Goal: Task Accomplishment & Management: Use online tool/utility

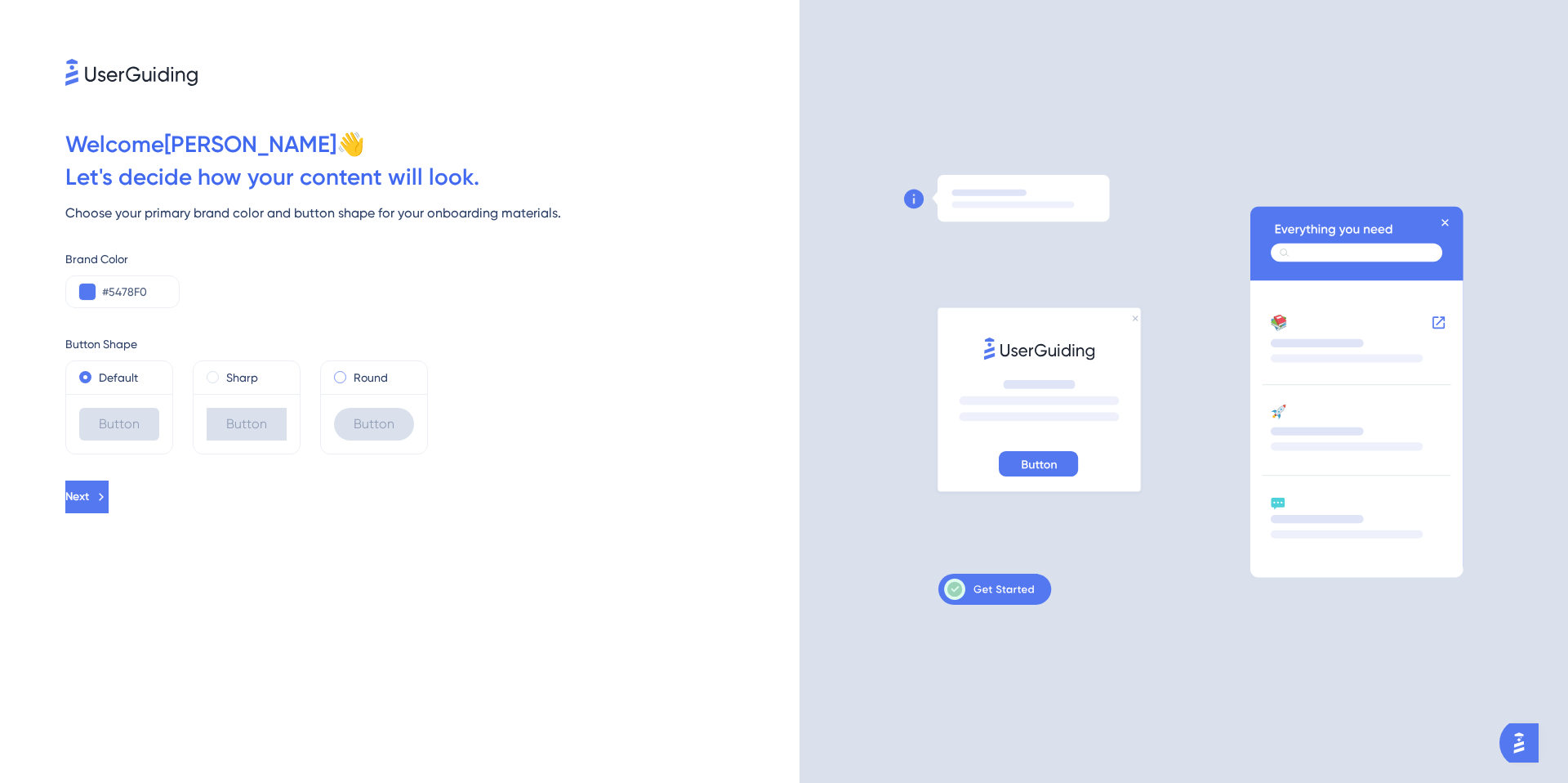
click at [340, 380] on span at bounding box center [340, 377] width 12 height 12
click at [352, 374] on input "radio" at bounding box center [352, 374] width 0 height 0
click at [138, 294] on input "#5478F0" at bounding box center [134, 292] width 64 height 20
drag, startPoint x: 150, startPoint y: 292, endPoint x: 106, endPoint y: 295, distance: 44.1
click at [106, 295] on input "#5478F0" at bounding box center [134, 292] width 64 height 20
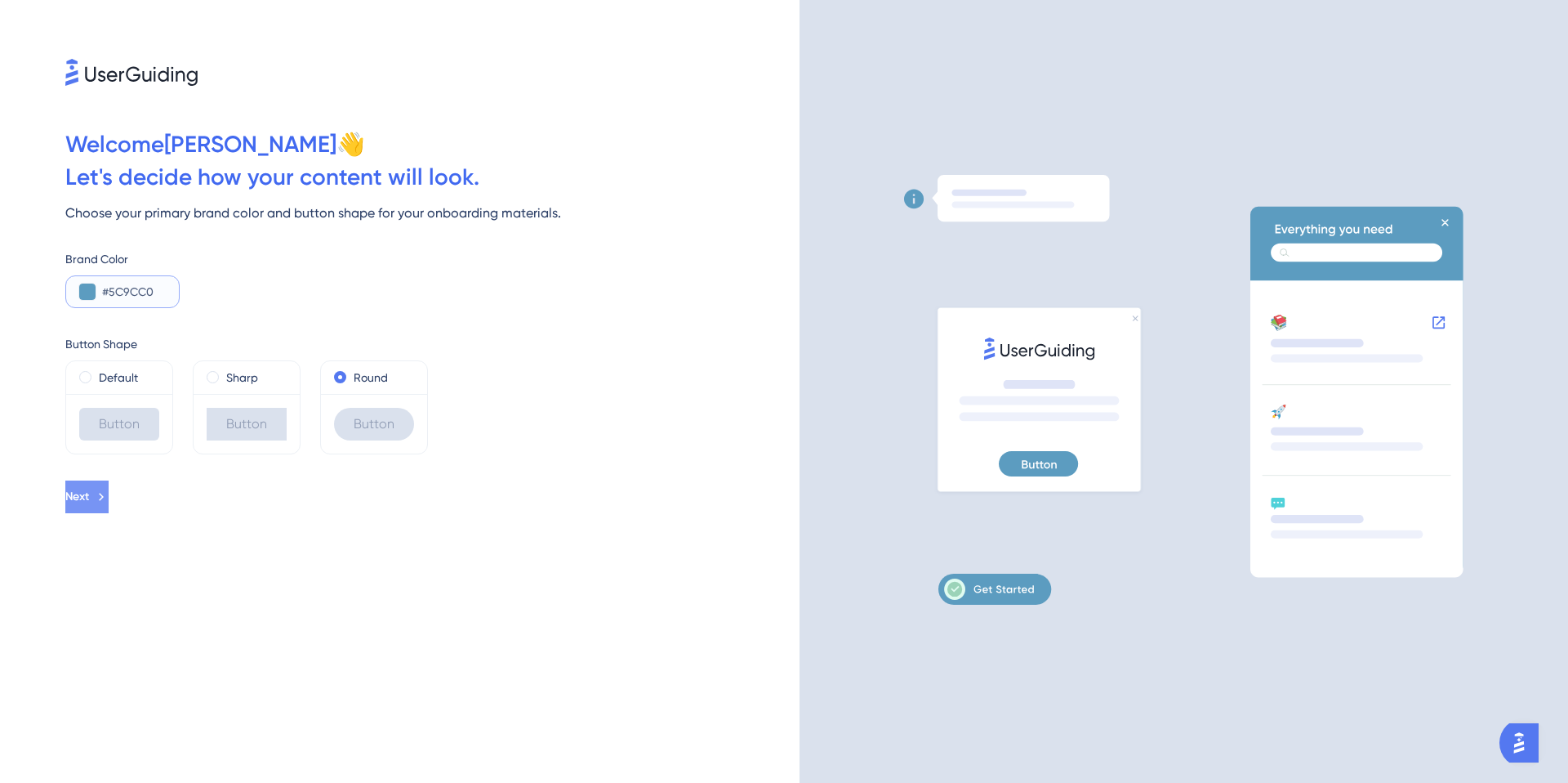
type input "#5C9CC0"
click at [89, 495] on span "Next" at bounding box center [76, 496] width 24 height 20
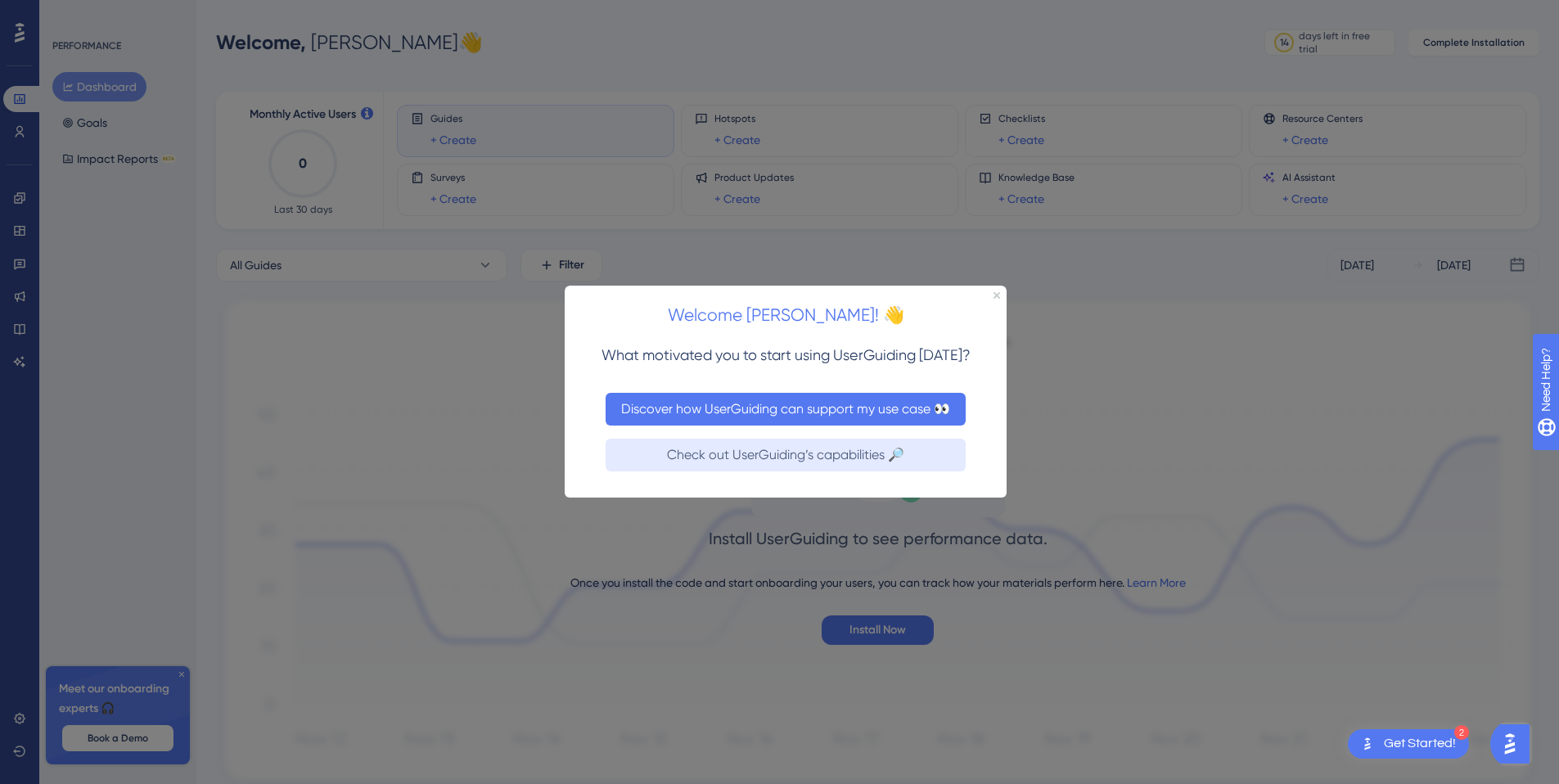
click at [683, 414] on button "Discover how UserGuiding can support my use case 👀" at bounding box center [785, 409] width 360 height 33
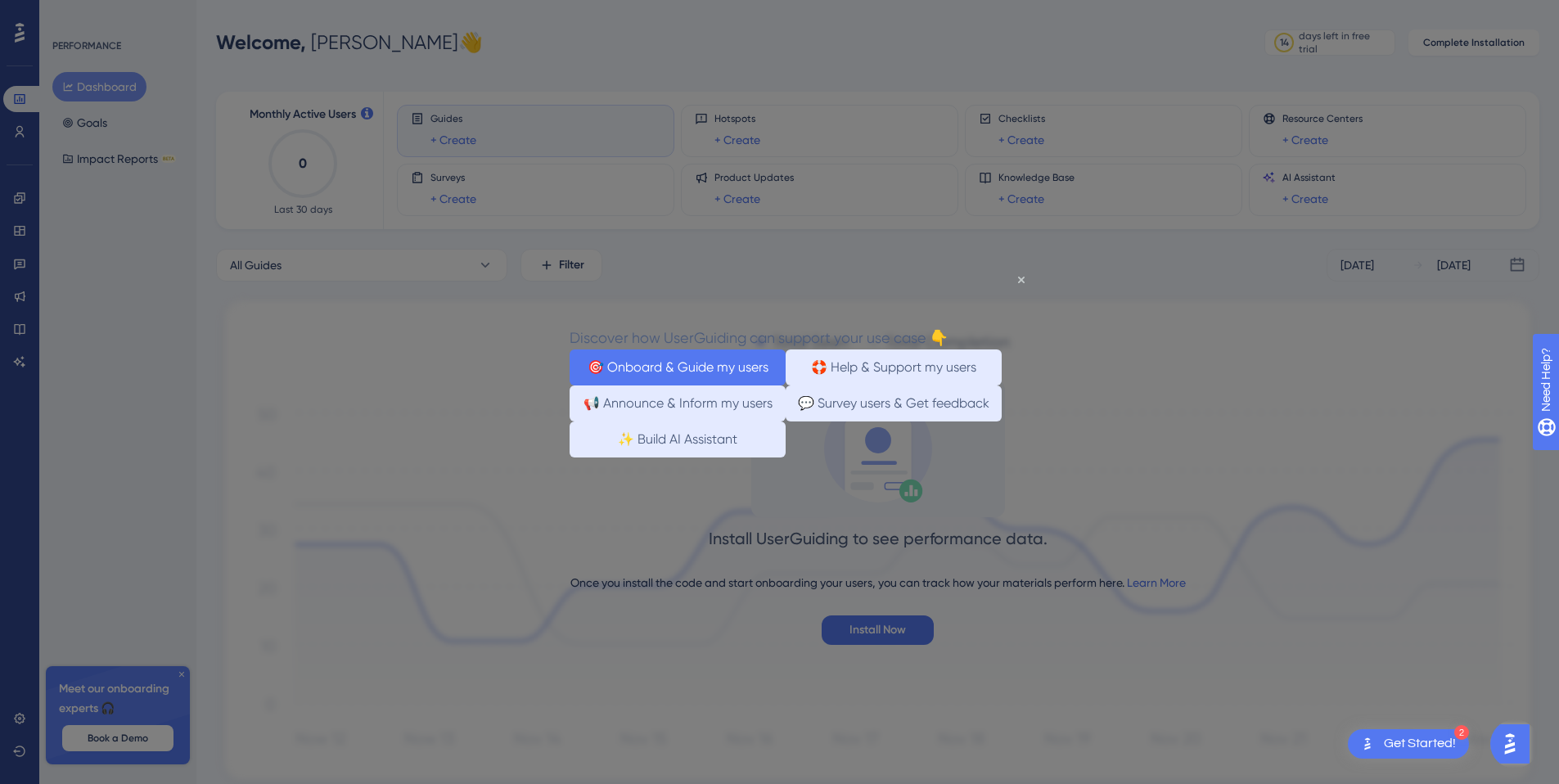
click at [701, 363] on button "🎯 Onboard & Guide my users" at bounding box center [678, 368] width 216 height 36
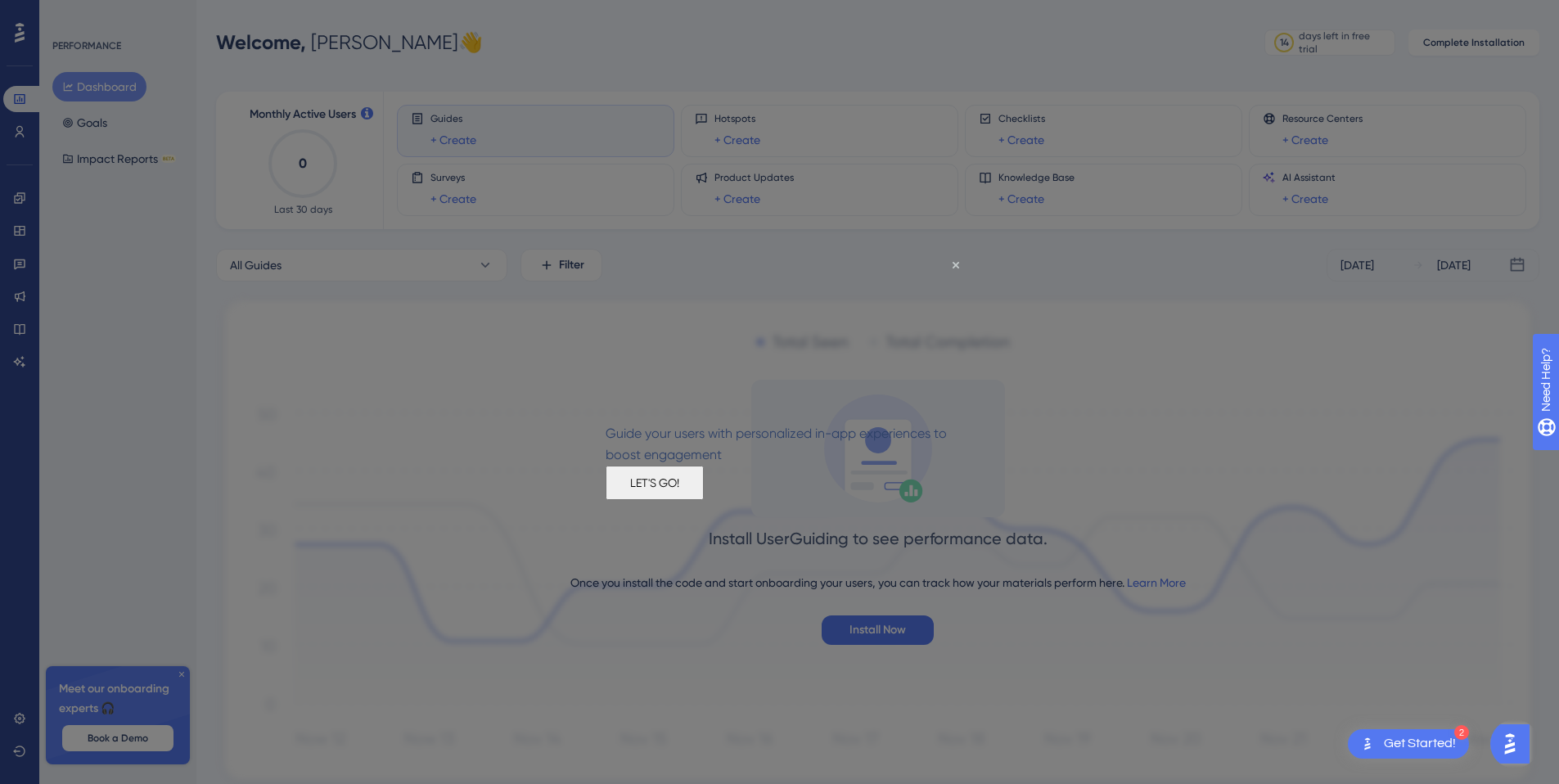
click at [704, 500] on button "LET'S GO!" at bounding box center [654, 482] width 99 height 34
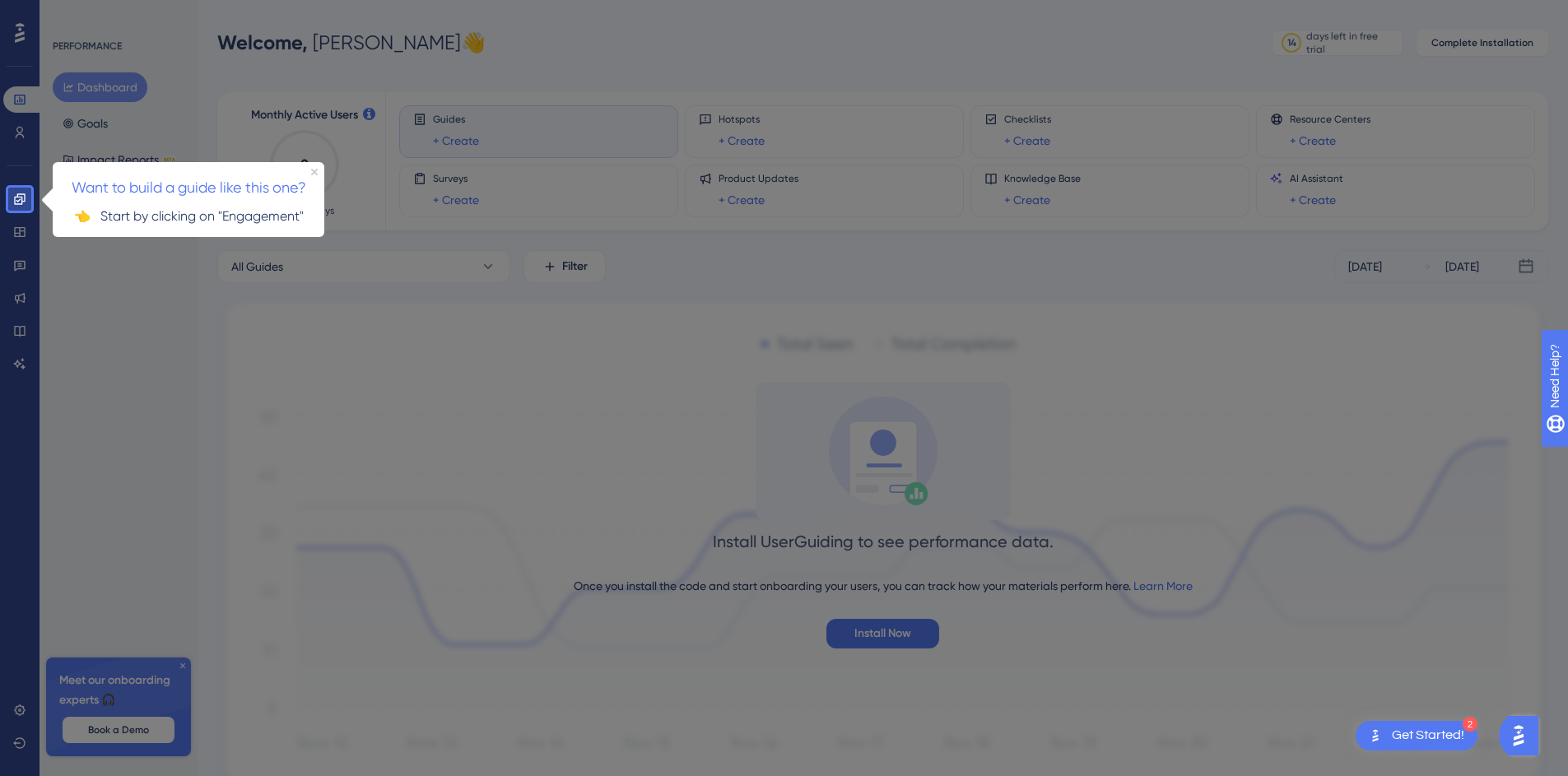
click at [169, 213] on p "👈 Start by clicking on "Engagement"" at bounding box center [188, 216] width 246 height 21
click at [76, 218] on p "👈 Start by clicking on "Engagement"" at bounding box center [188, 216] width 246 height 21
click at [133, 189] on span "Want to build a guide like this one?" at bounding box center [189, 187] width 235 height 17
click at [242, 189] on span "Want to build a guide like this one?" at bounding box center [189, 187] width 235 height 17
click at [24, 201] on icon at bounding box center [20, 199] width 13 height 13
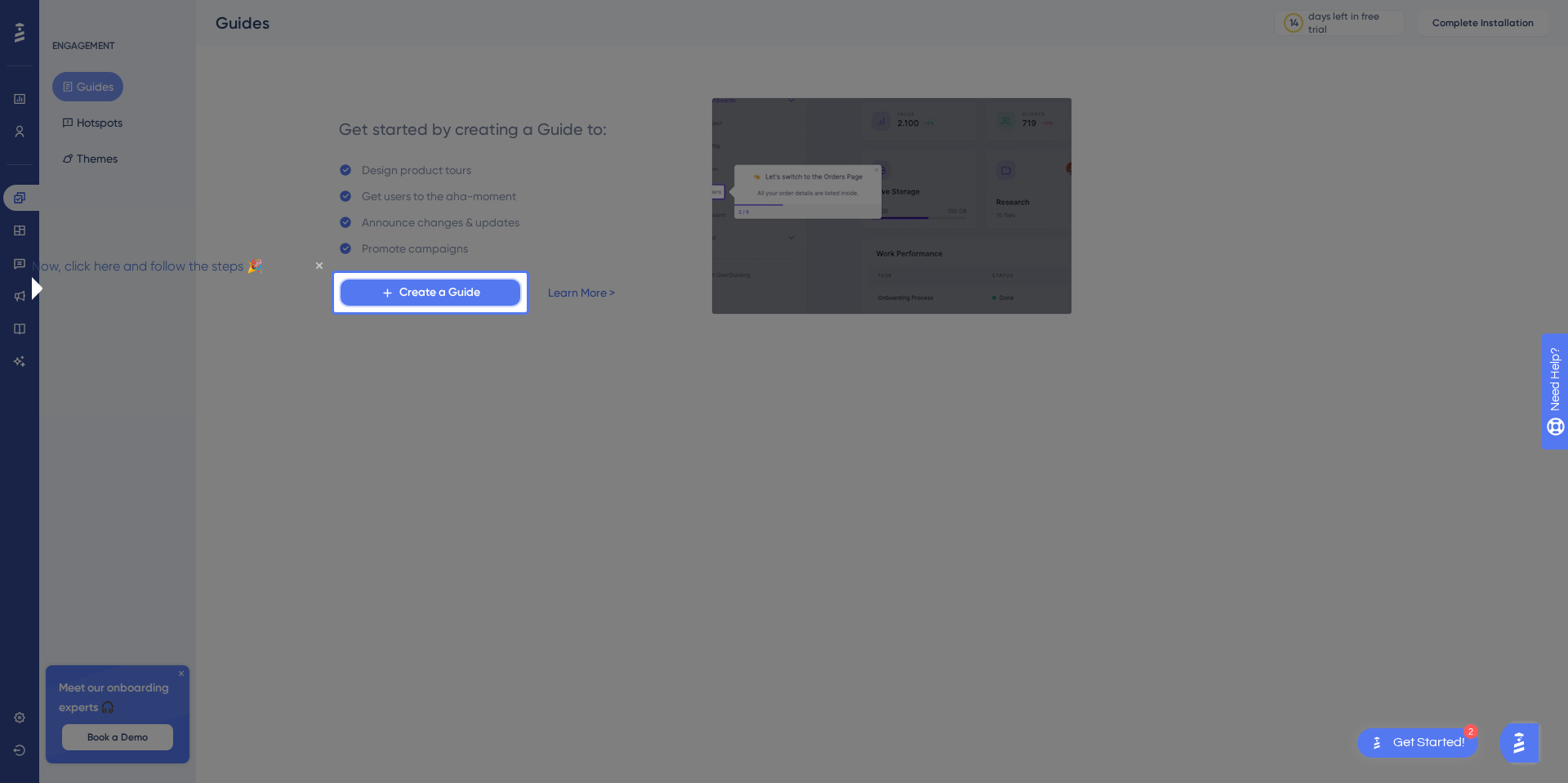
click at [404, 297] on span "Create a Guide" at bounding box center [440, 293] width 81 height 20
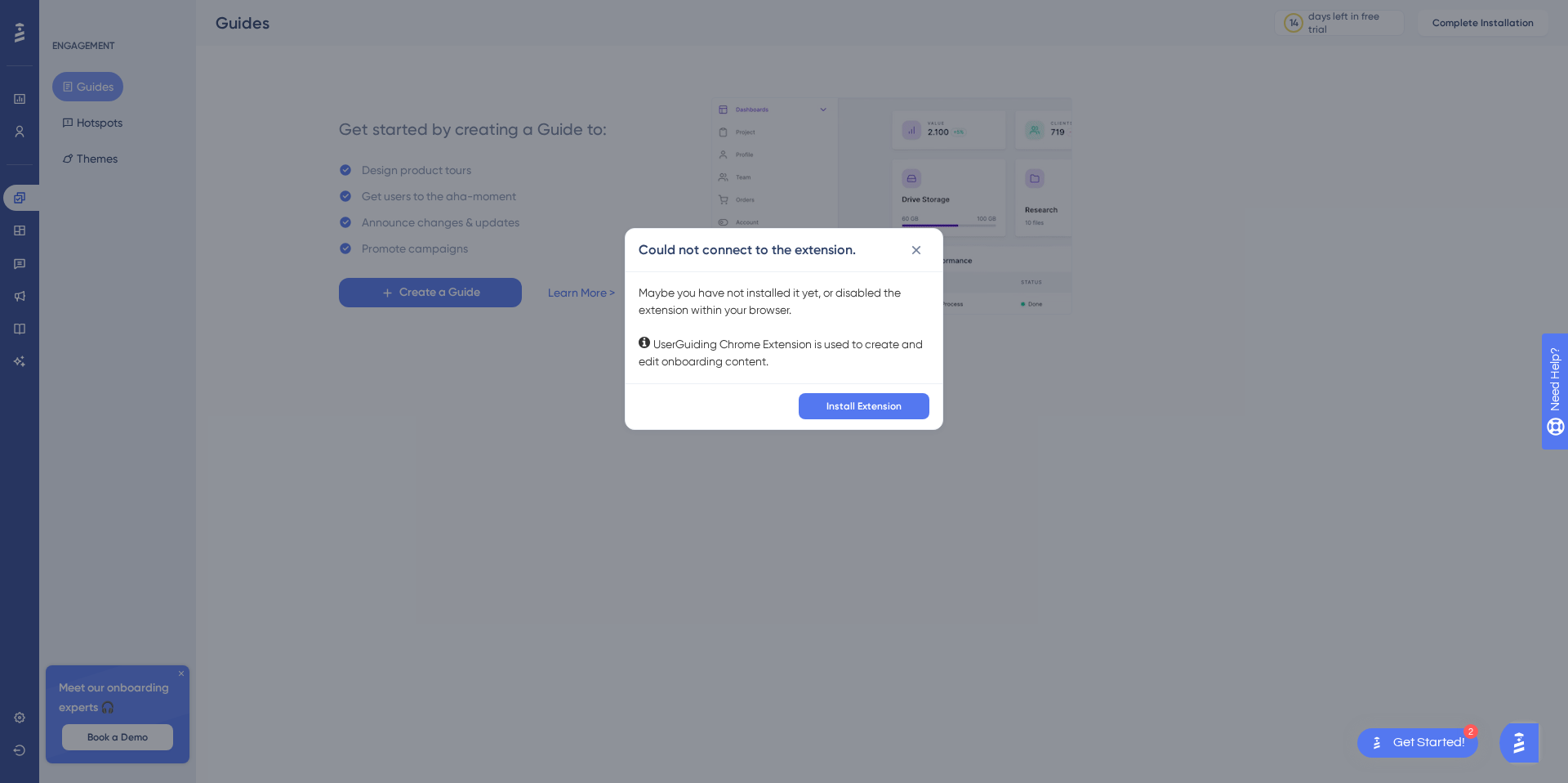
click at [904, 421] on div "Install Extension" at bounding box center [784, 406] width 317 height 46
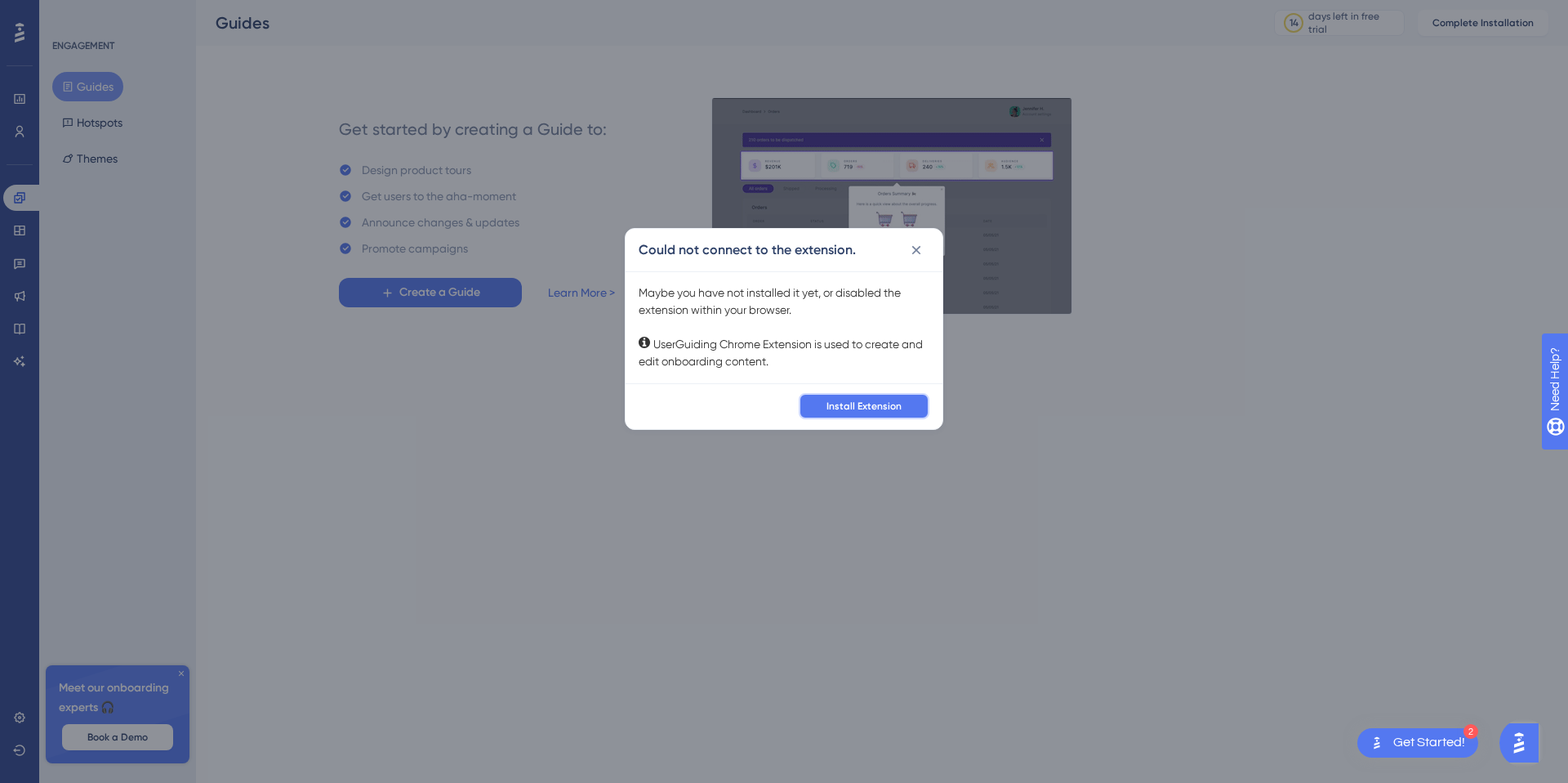
click at [887, 405] on span "Install Extension" at bounding box center [864, 406] width 75 height 13
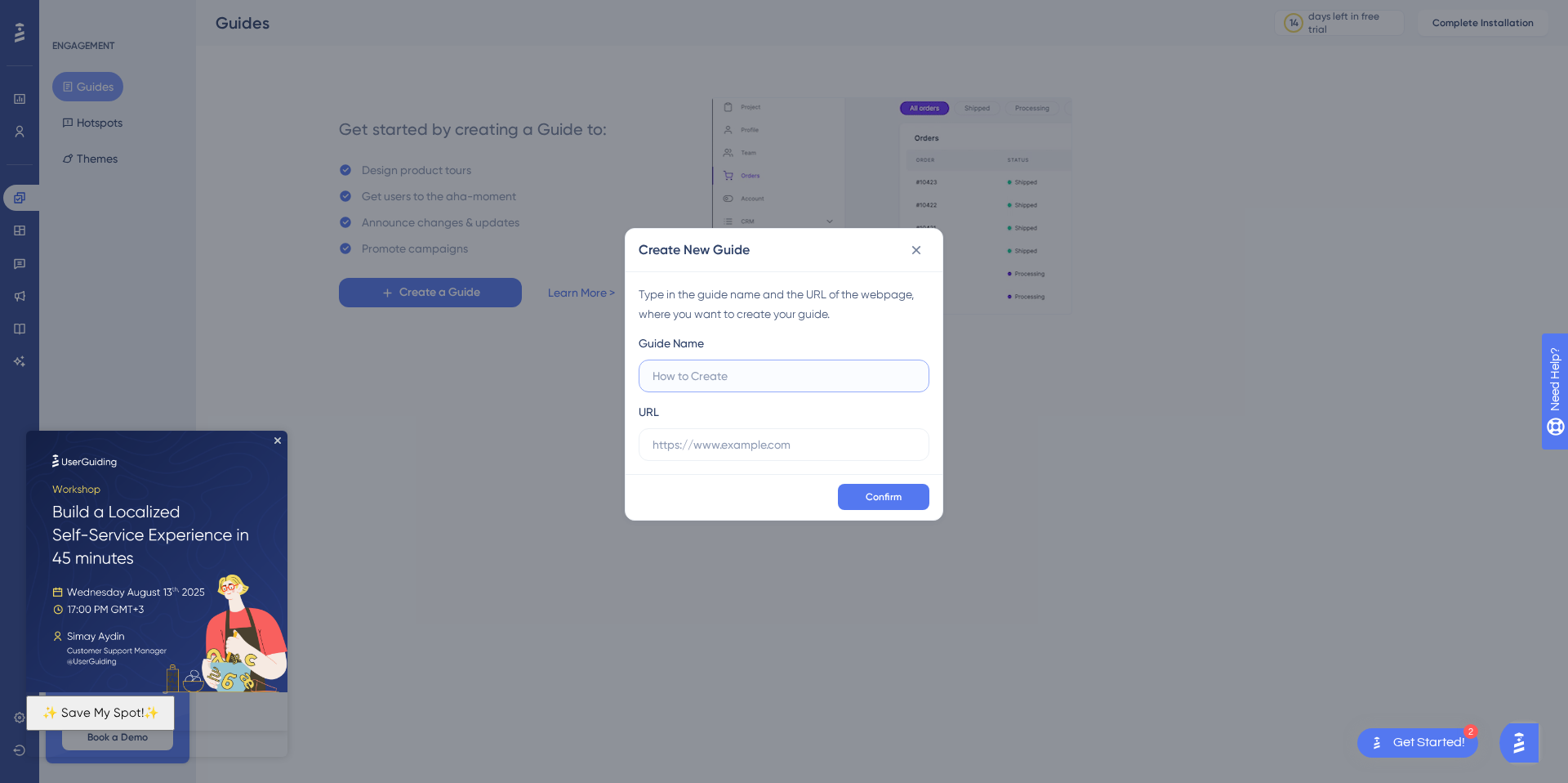
click at [738, 384] on input "text" at bounding box center [784, 376] width 263 height 18
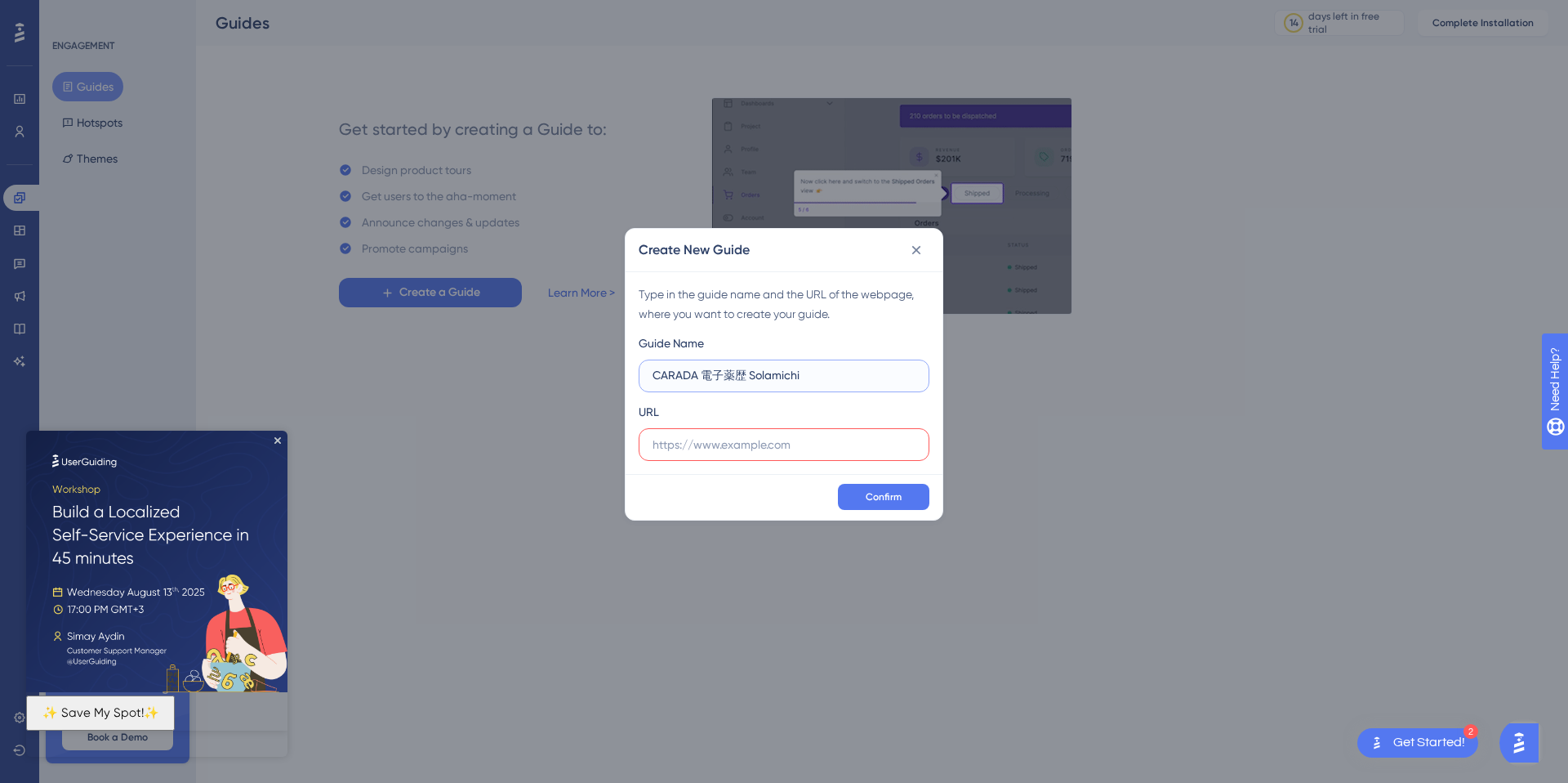
type input "CARADA 電子薬歴 Solamichi"
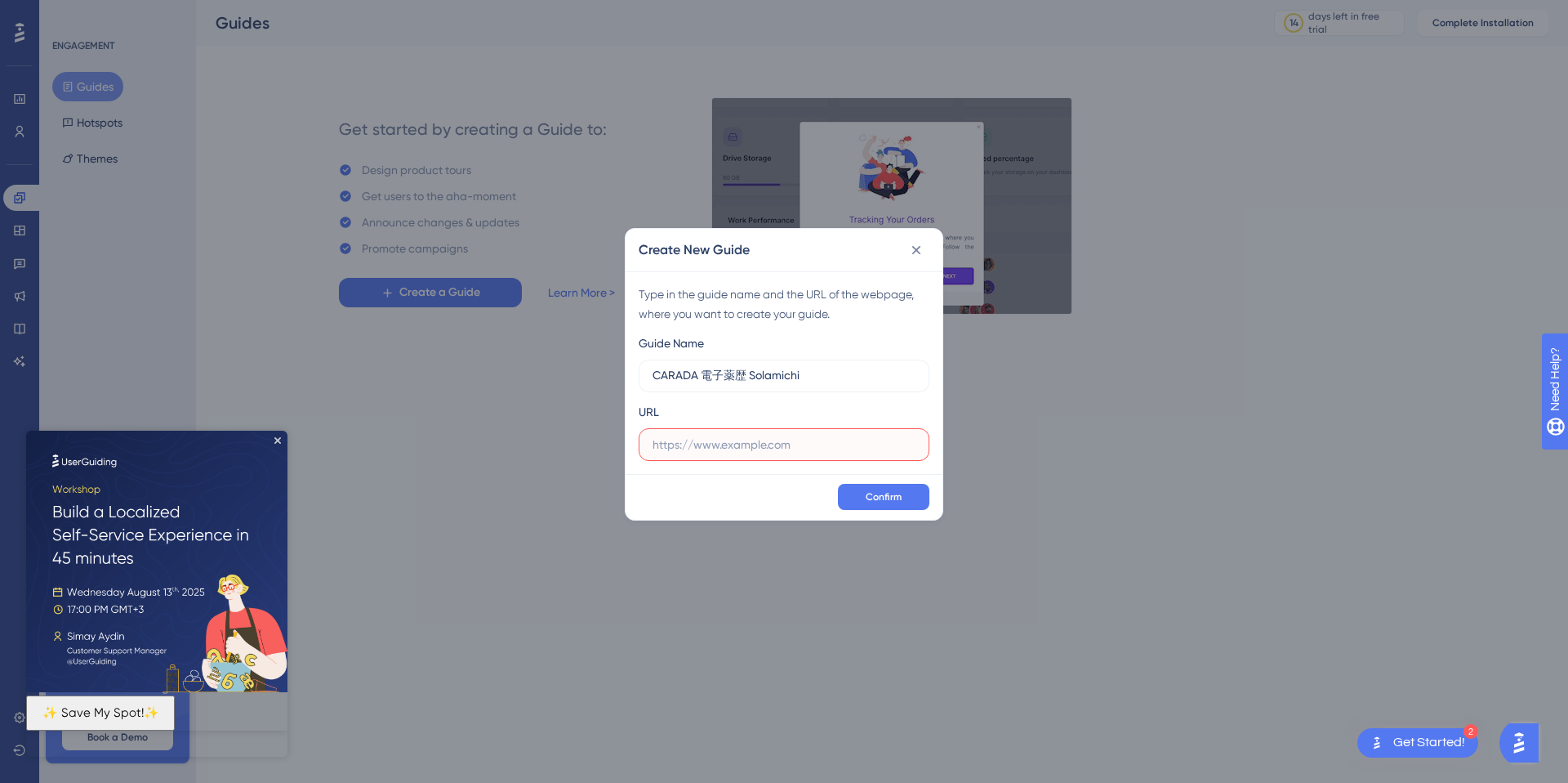
click at [779, 452] on input "text" at bounding box center [784, 445] width 263 height 18
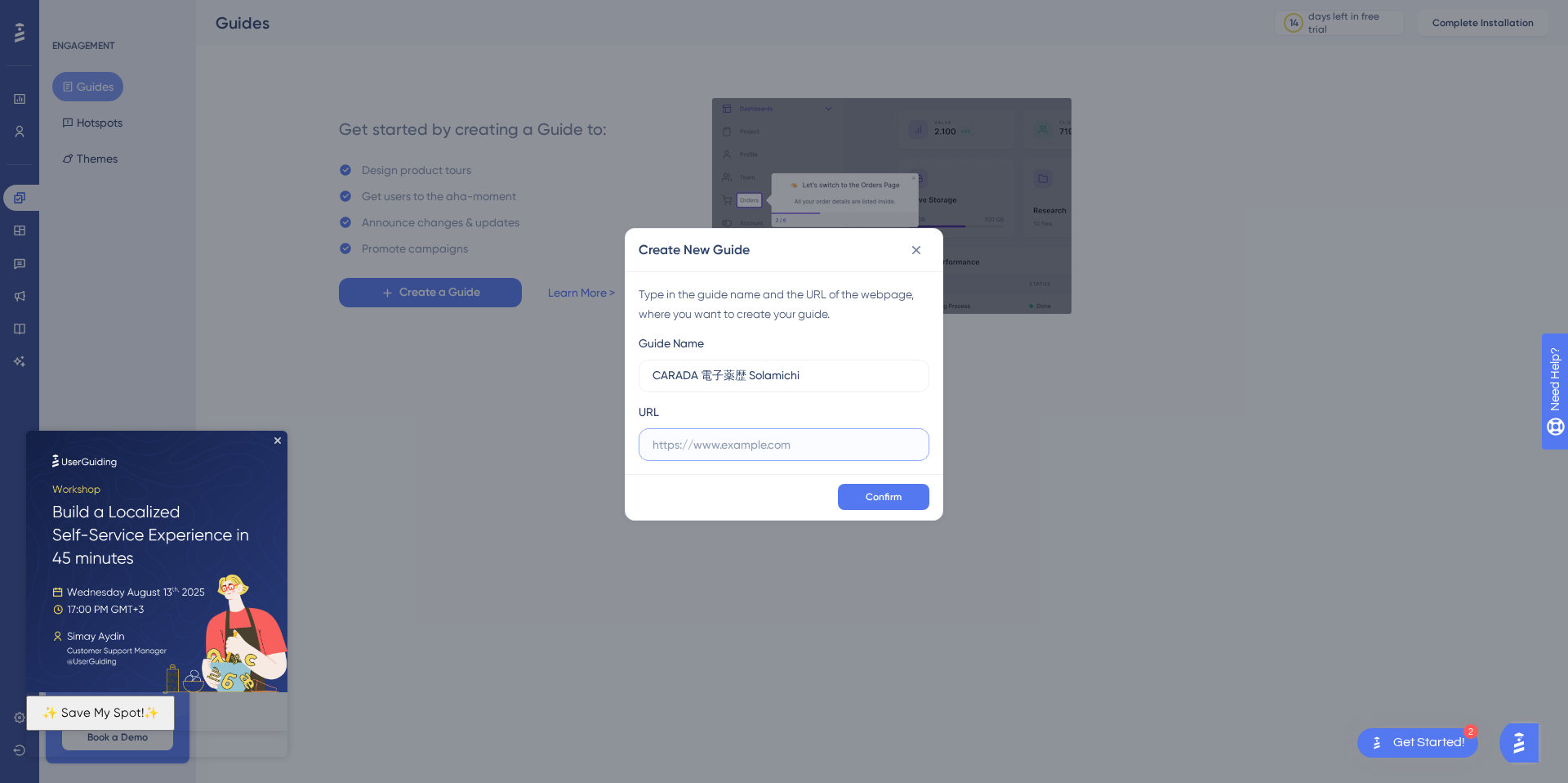
paste input "https://site.solamichi.com/"
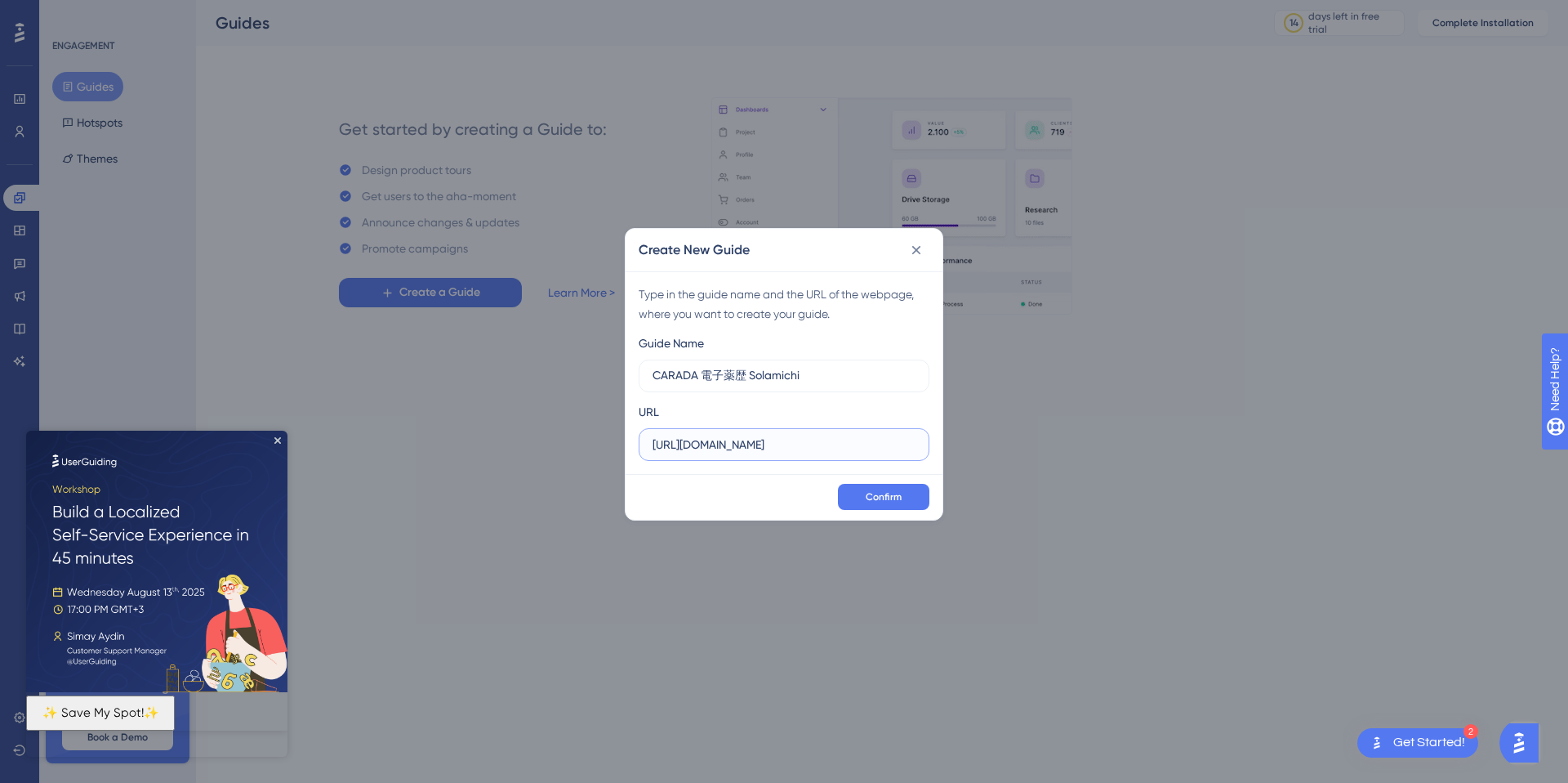
paste input "lp/2024"
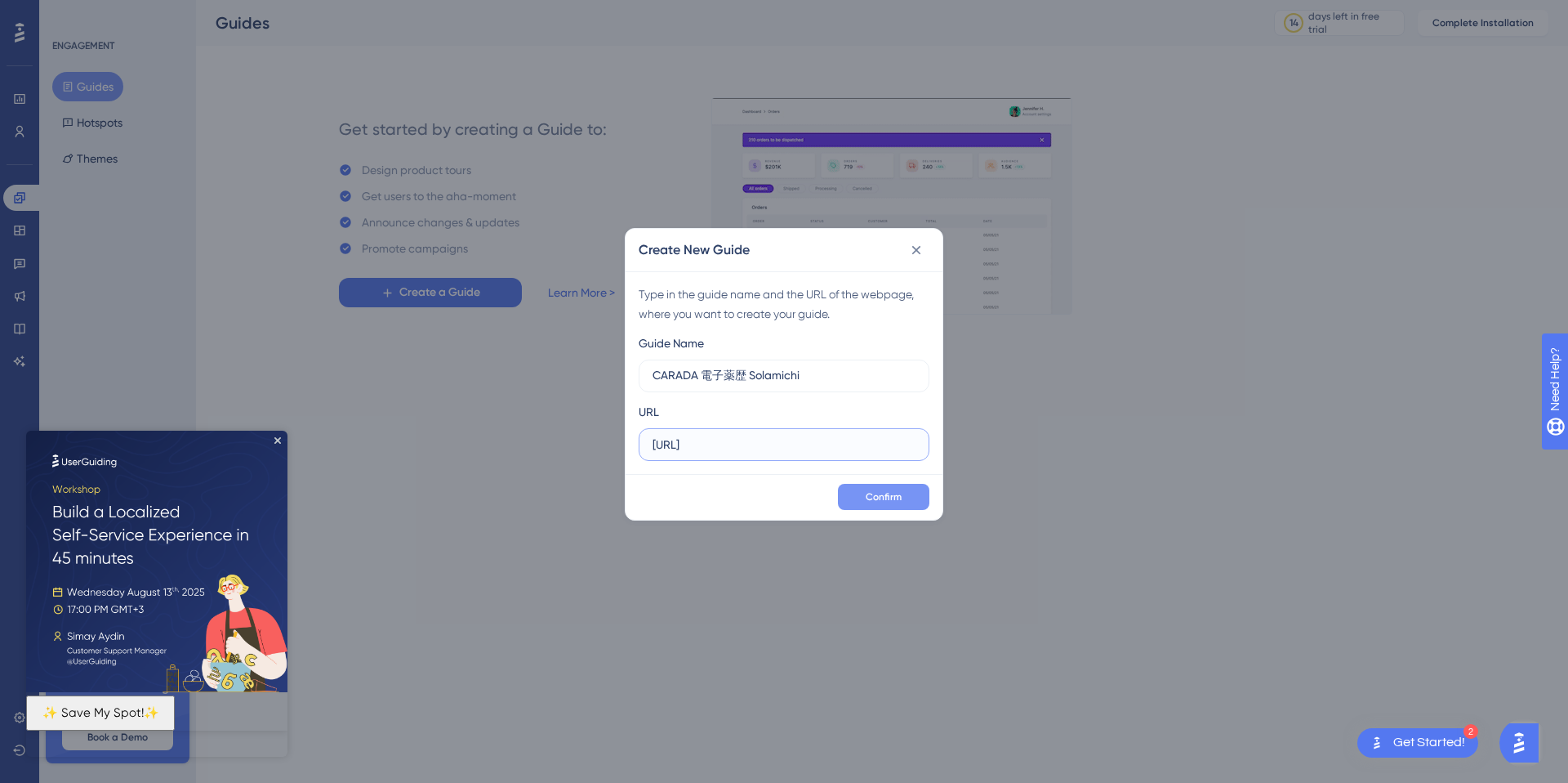
type input "https://site.solamichi.comlp/2024"
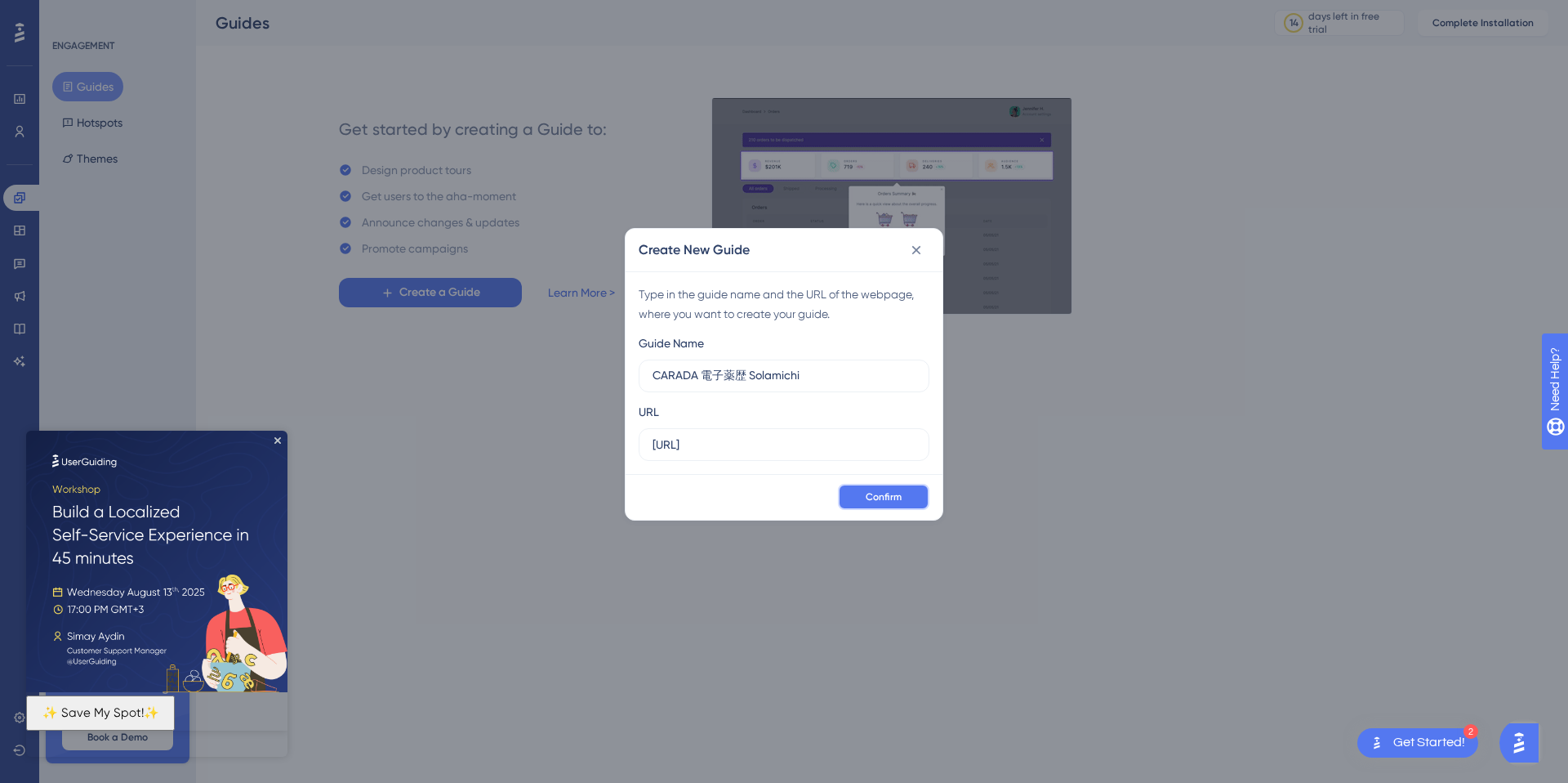
click at [870, 503] on span "Confirm" at bounding box center [884, 497] width 36 height 13
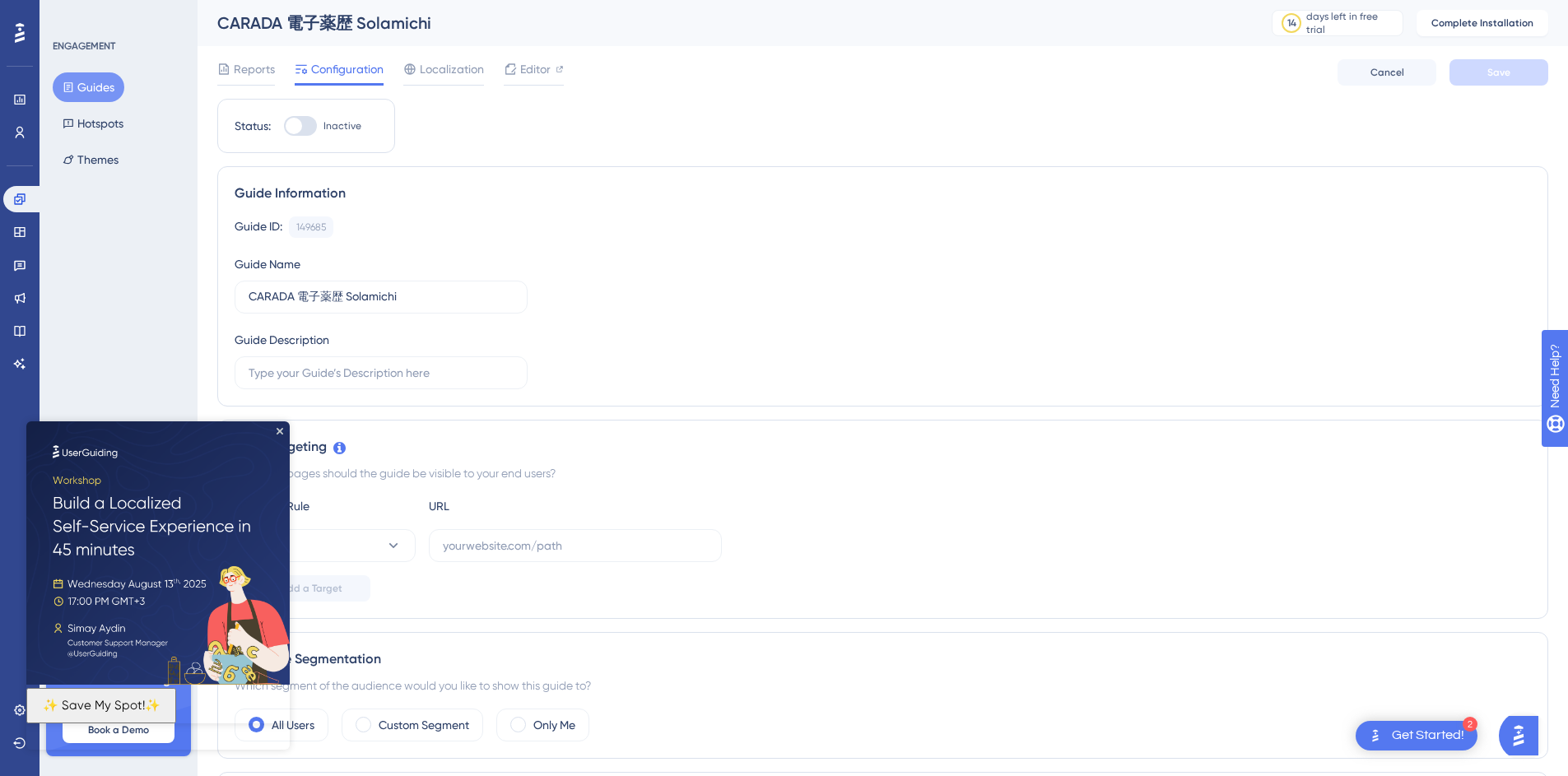
click at [632, 275] on div "Guide ID: 149685 Copy Guide Name CARADA 電子薬歴 Solamichi Guide Description" at bounding box center [883, 302] width 1296 height 172
click at [281, 431] on icon "Close Preview" at bounding box center [279, 430] width 7 height 7
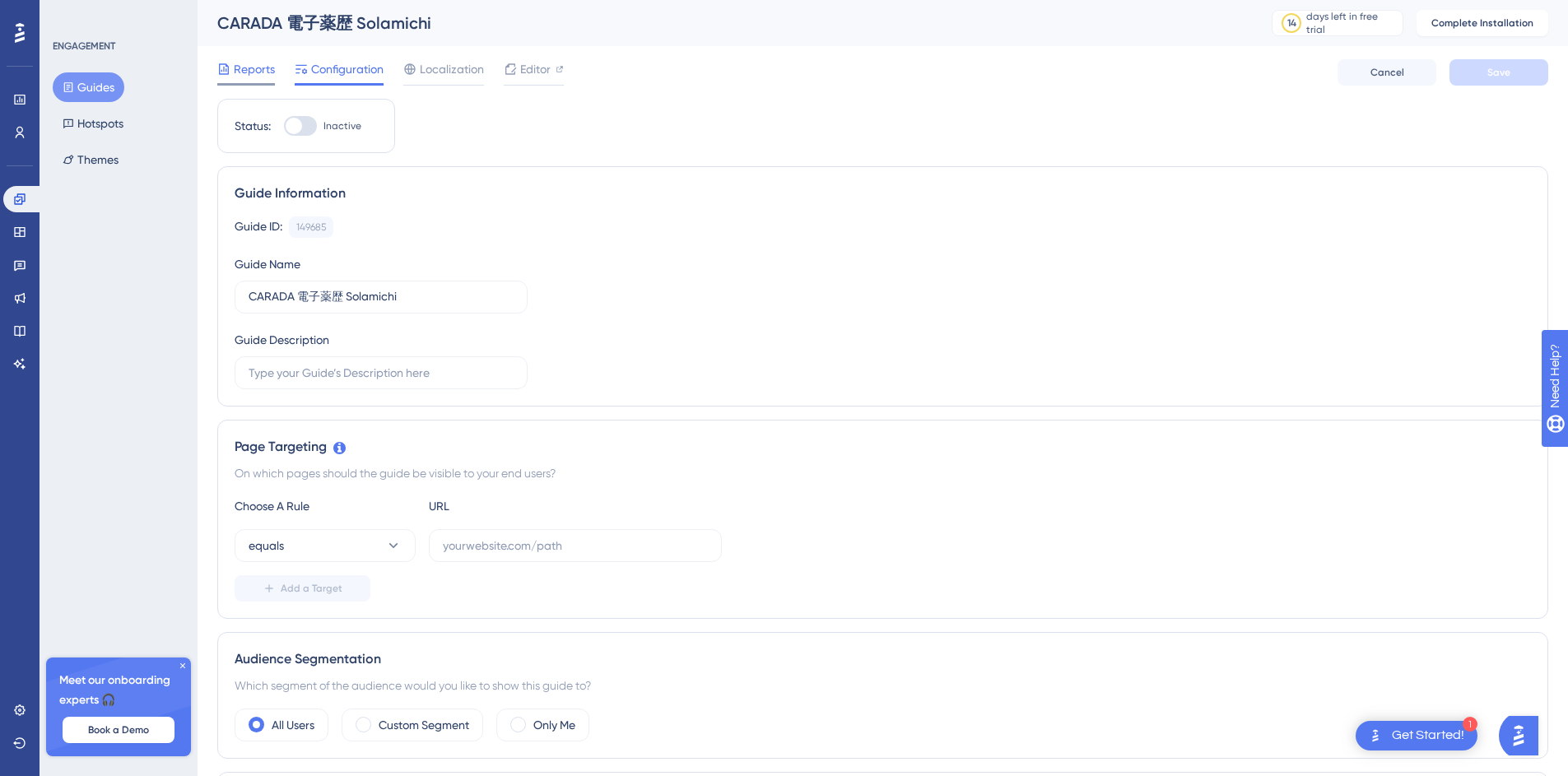
click at [248, 72] on span "Reports" at bounding box center [254, 69] width 41 height 20
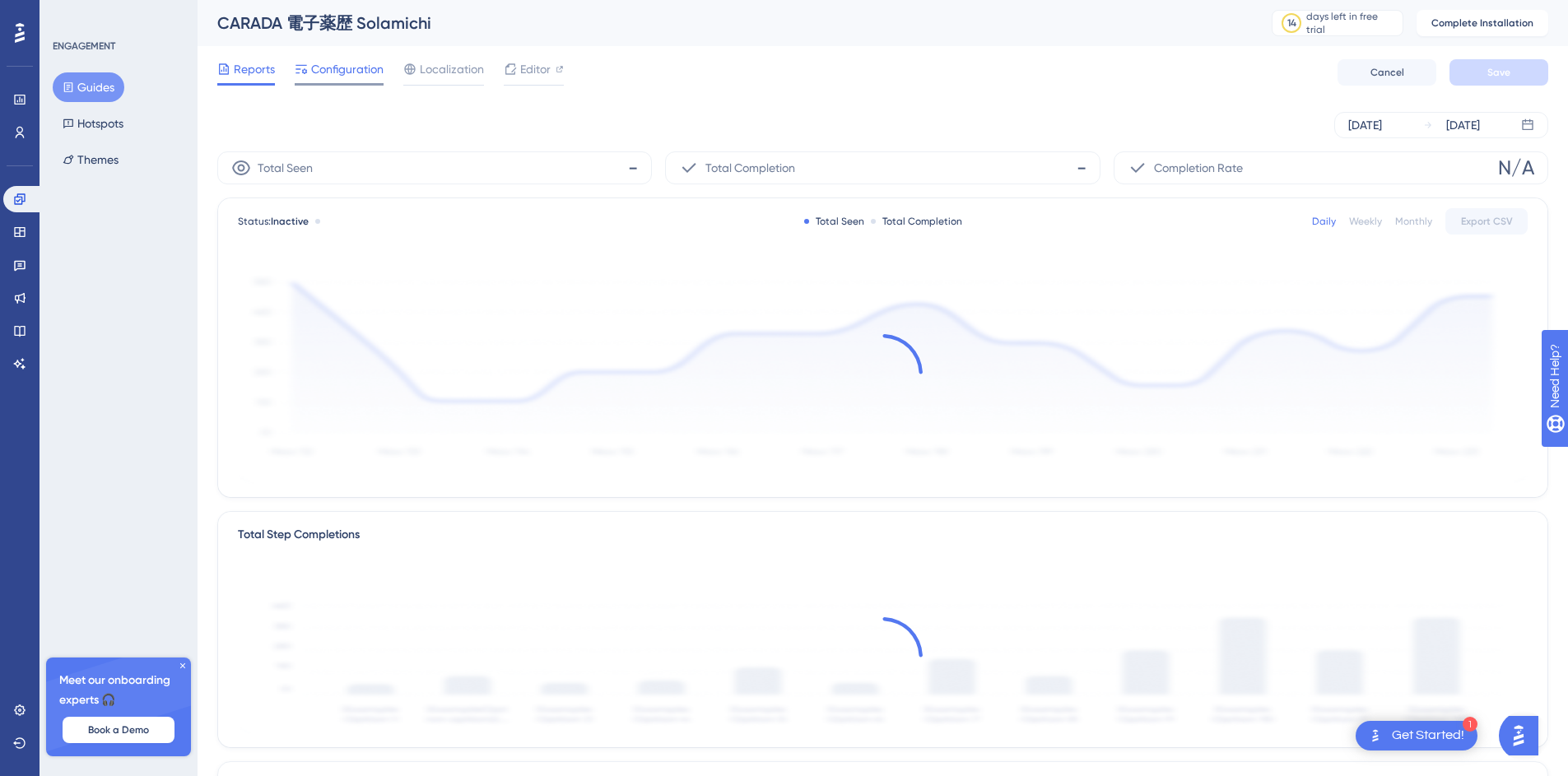
click at [339, 72] on span "Configuration" at bounding box center [347, 69] width 72 height 20
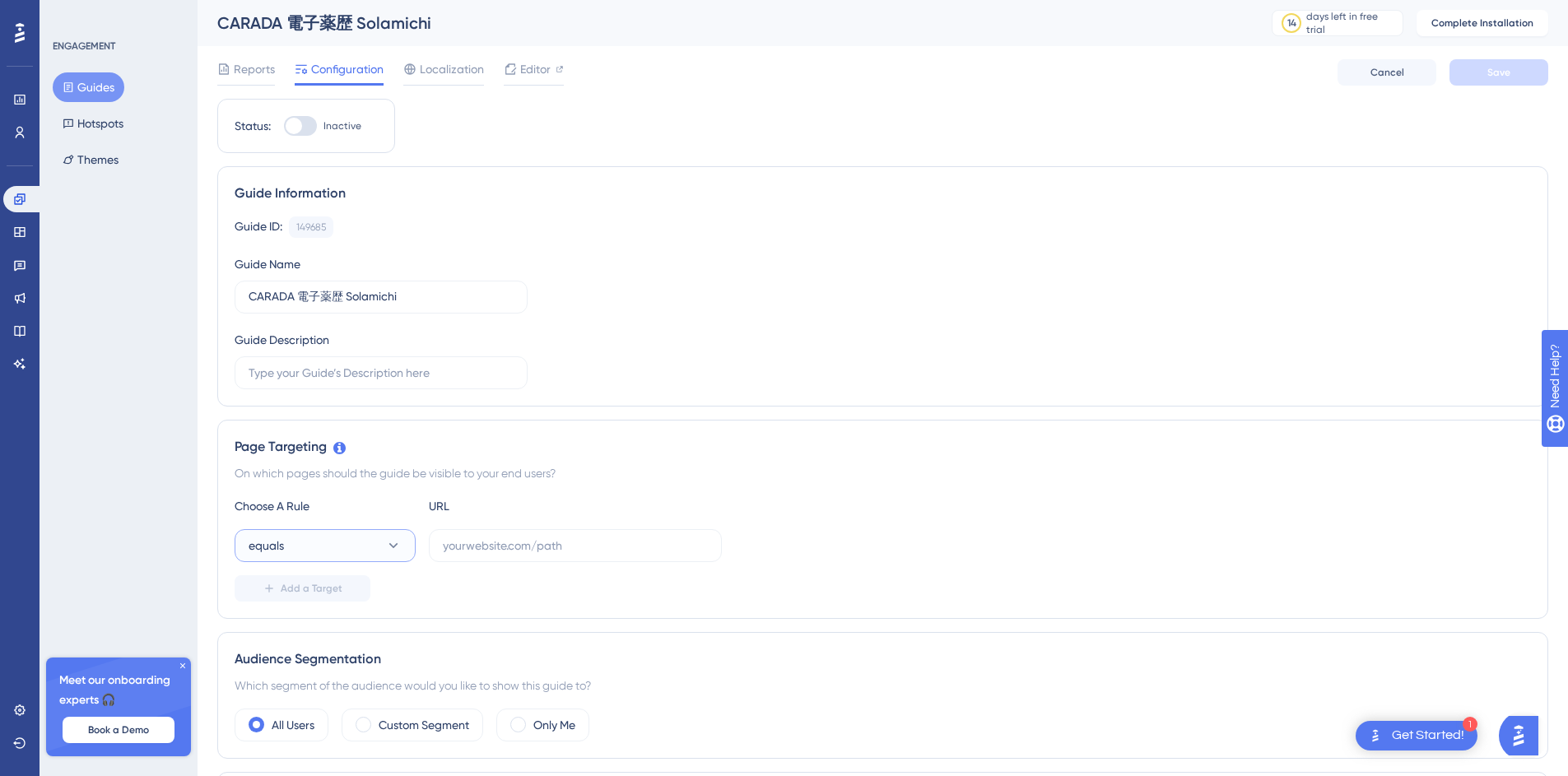
click at [395, 541] on icon at bounding box center [393, 545] width 16 height 16
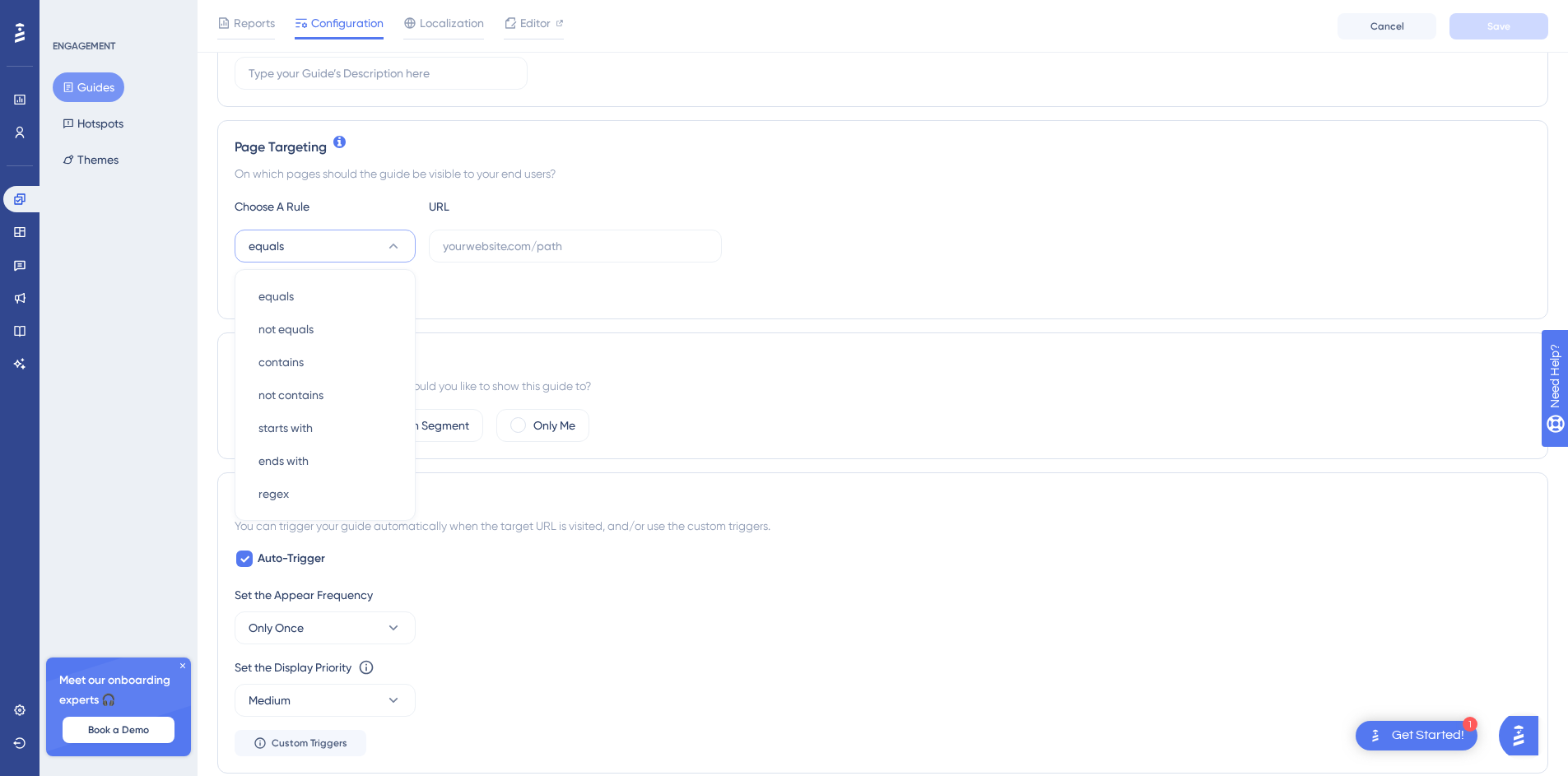
click at [138, 459] on div "ENGAGEMENT Guides Hotspots Themes Meet our onboarding experts 🎧 Book a Demo Upg…" at bounding box center [118, 388] width 158 height 776
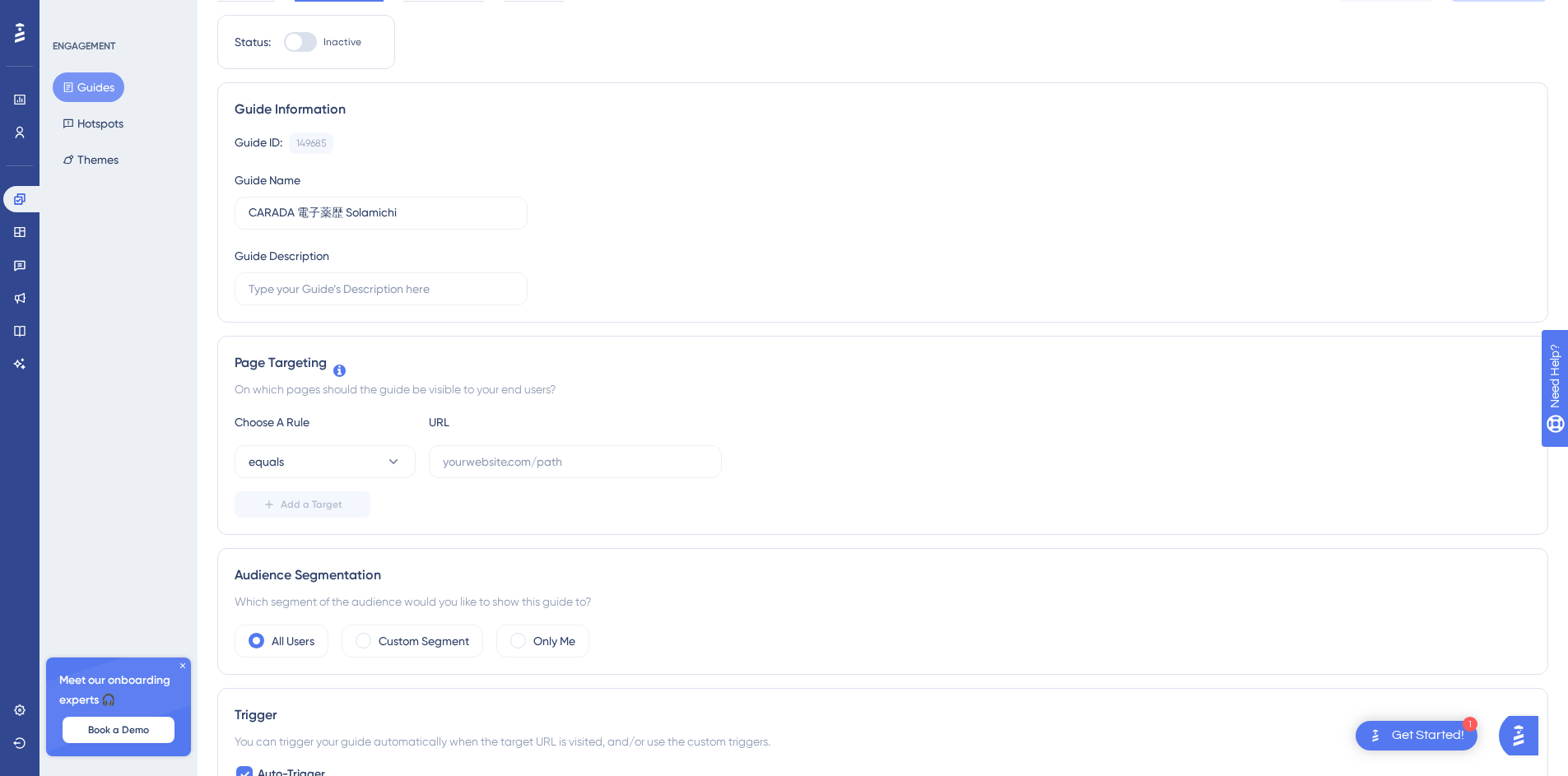
scroll to position [0, 0]
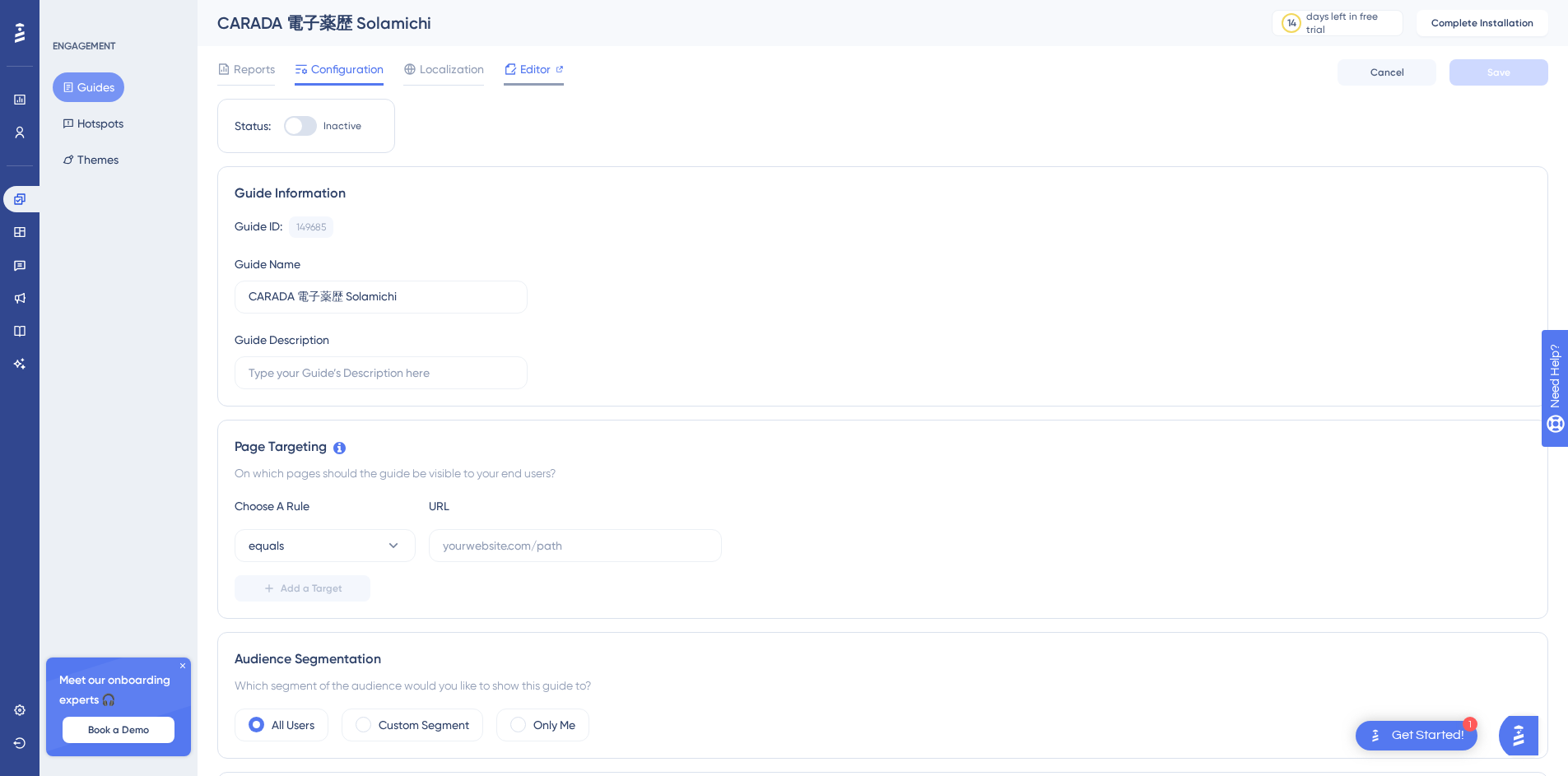
click at [547, 69] on span "Editor" at bounding box center [536, 69] width 31 height 20
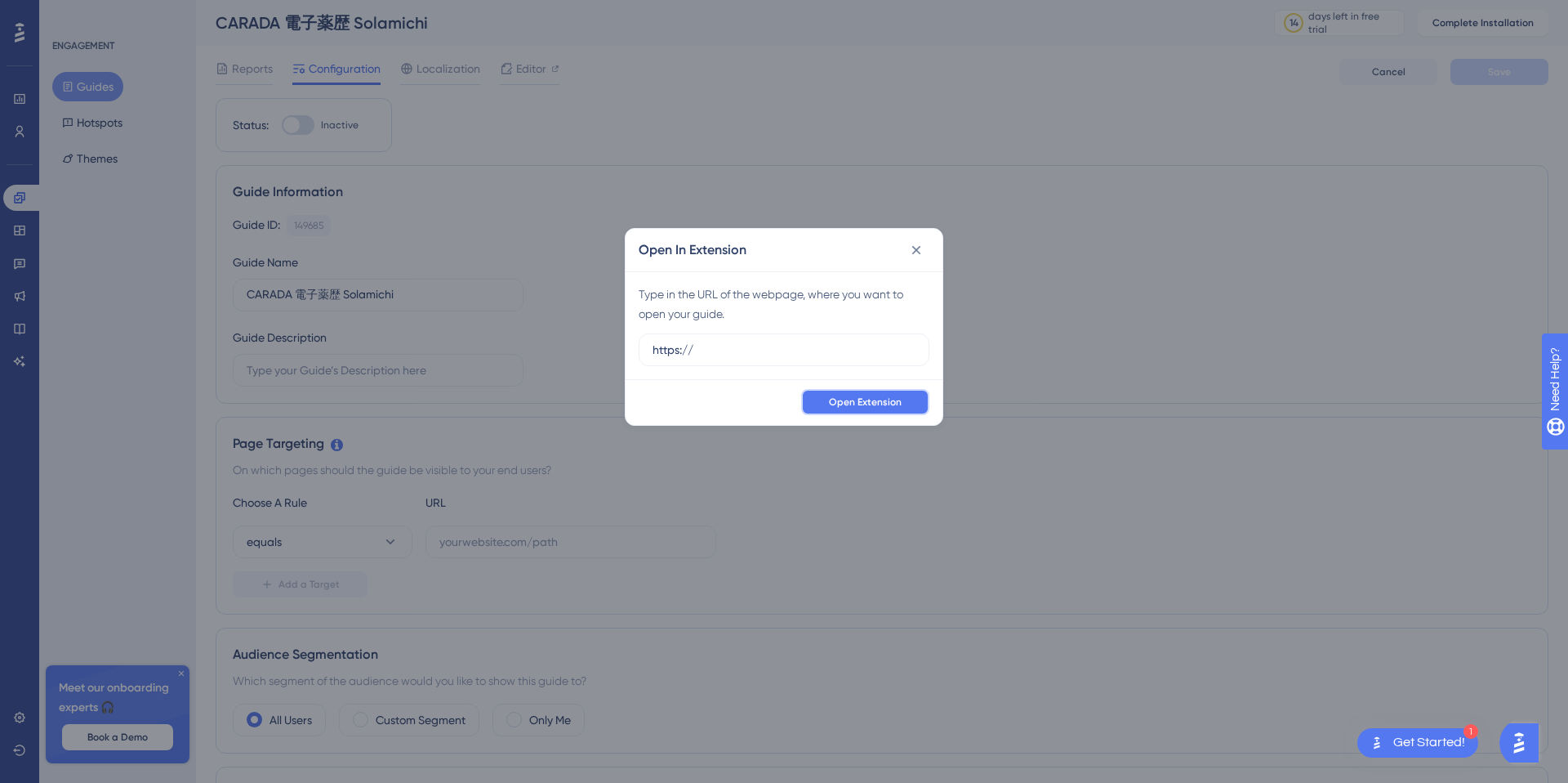
click at [884, 404] on span "Open Extension" at bounding box center [865, 402] width 73 height 13
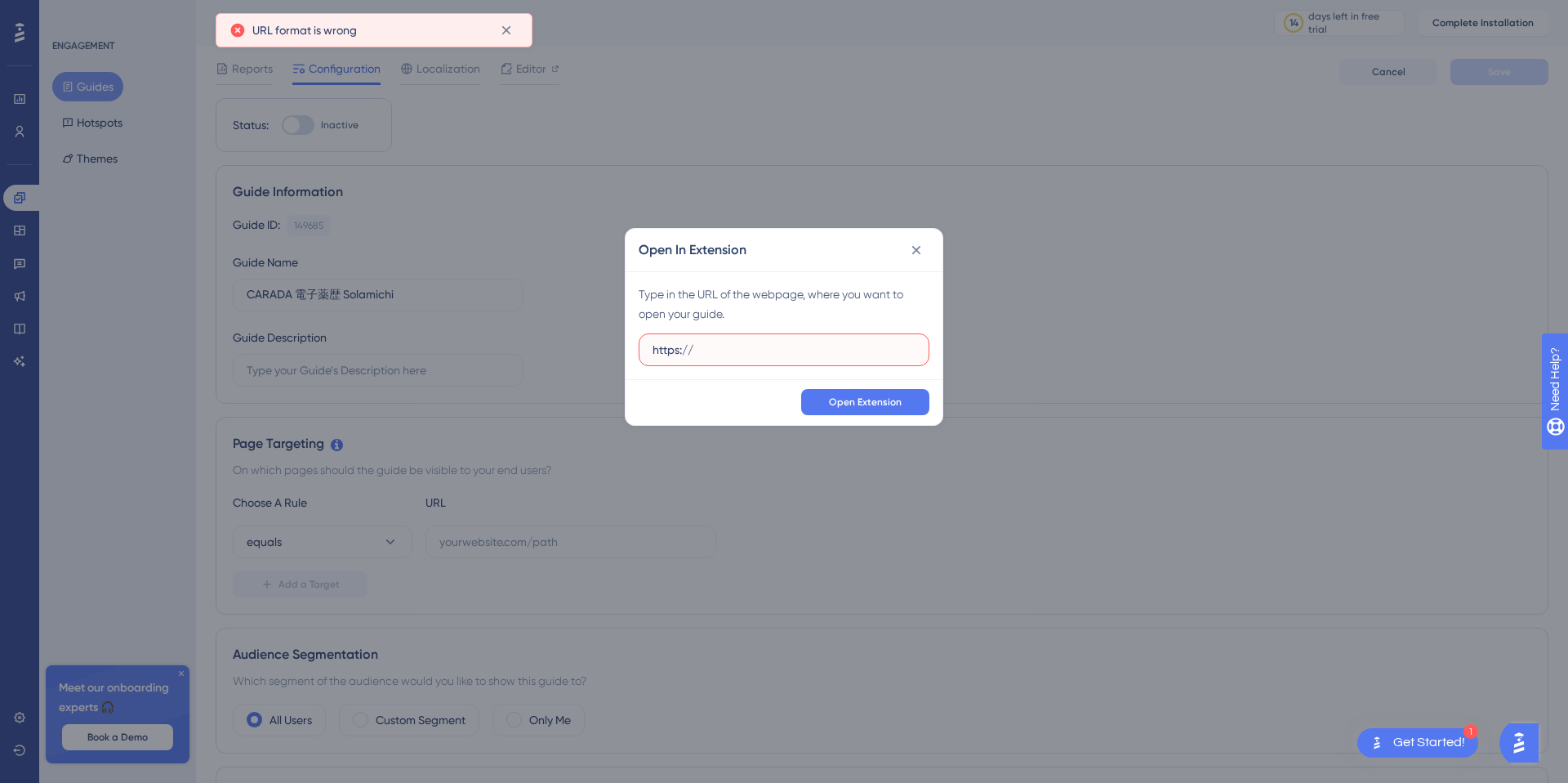
click at [812, 352] on input "https://" at bounding box center [784, 349] width 263 height 18
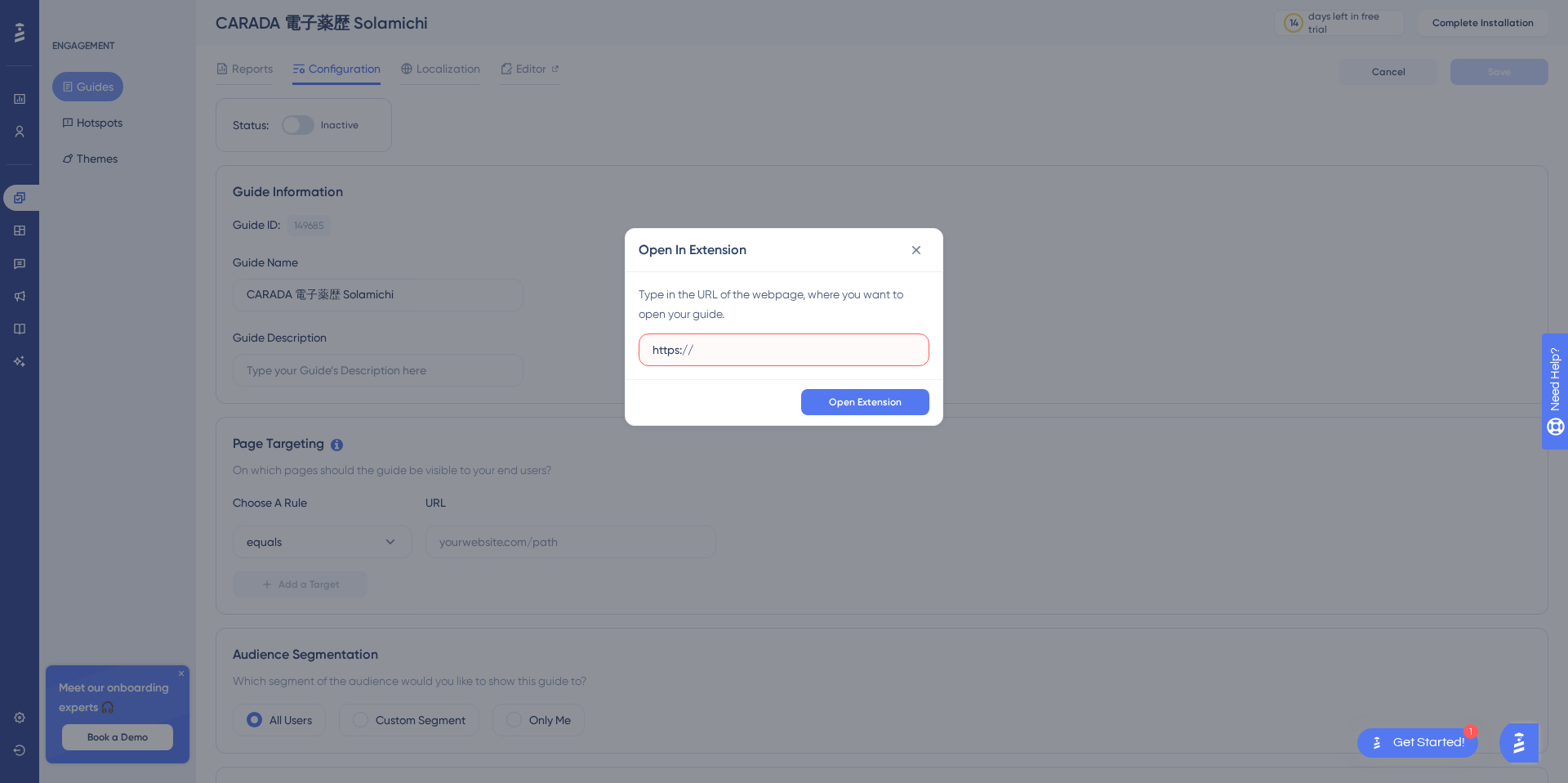
paste input "https://site.solamichi.com/lp/2024"
drag, startPoint x: 688, startPoint y: 349, endPoint x: 611, endPoint y: 350, distance: 77.0
click at [611, 350] on div "Open In Extension Type in the URL of the webpage, where you want to open your g…" at bounding box center [784, 391] width 1568 height 783
type input "https://site.solamichi.com/lp/2024"
click at [891, 400] on span "Open Extension" at bounding box center [865, 402] width 73 height 13
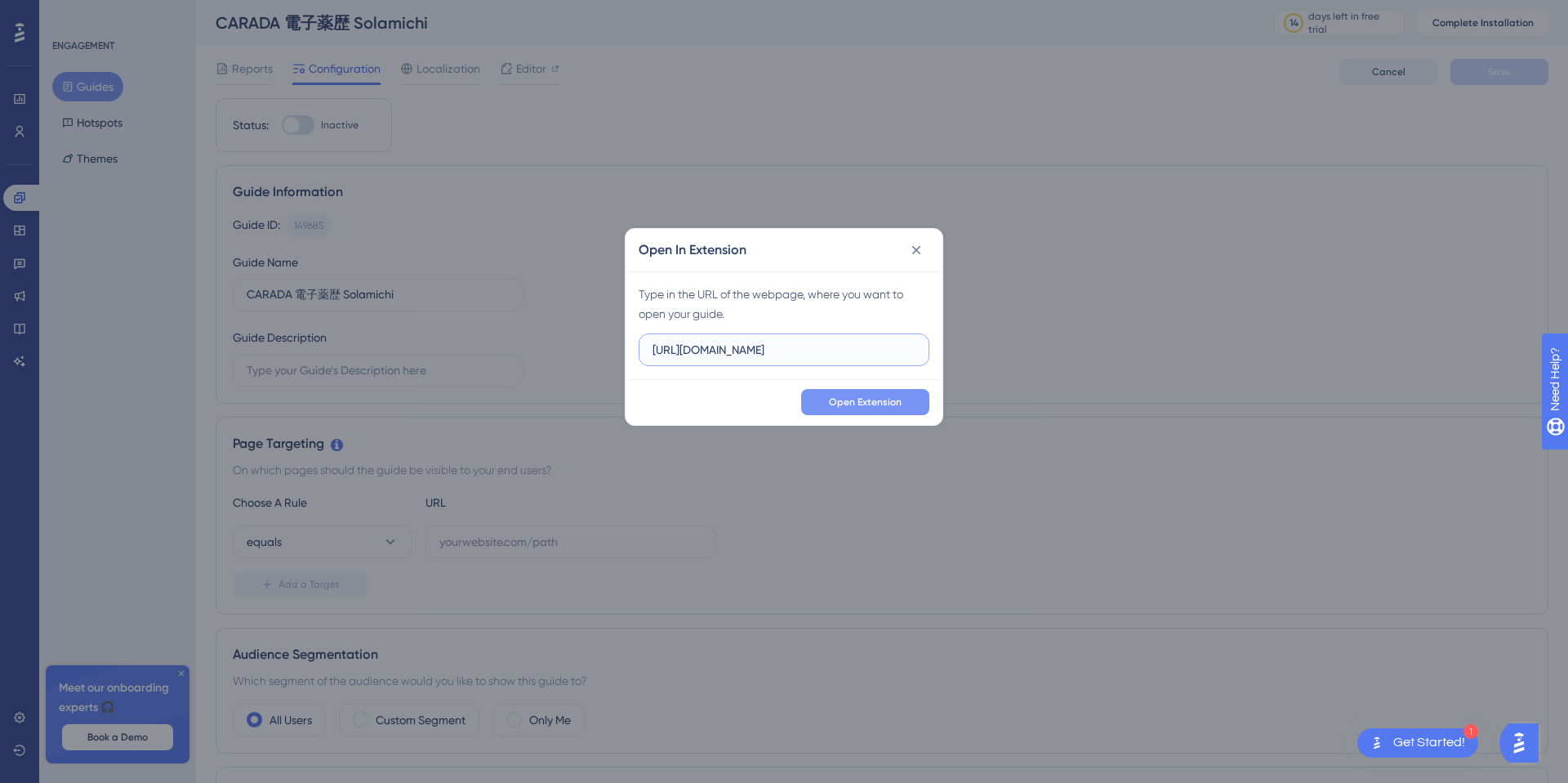
click at [867, 355] on input "https://site.solamichi.com/lp/2024" at bounding box center [784, 349] width 263 height 18
drag, startPoint x: 869, startPoint y: 352, endPoint x: 711, endPoint y: 349, distance: 158.0
click at [711, 349] on input "https://site.solamichi.com/lp/2024" at bounding box center [784, 349] width 263 height 18
click at [918, 253] on icon at bounding box center [915, 250] width 16 height 16
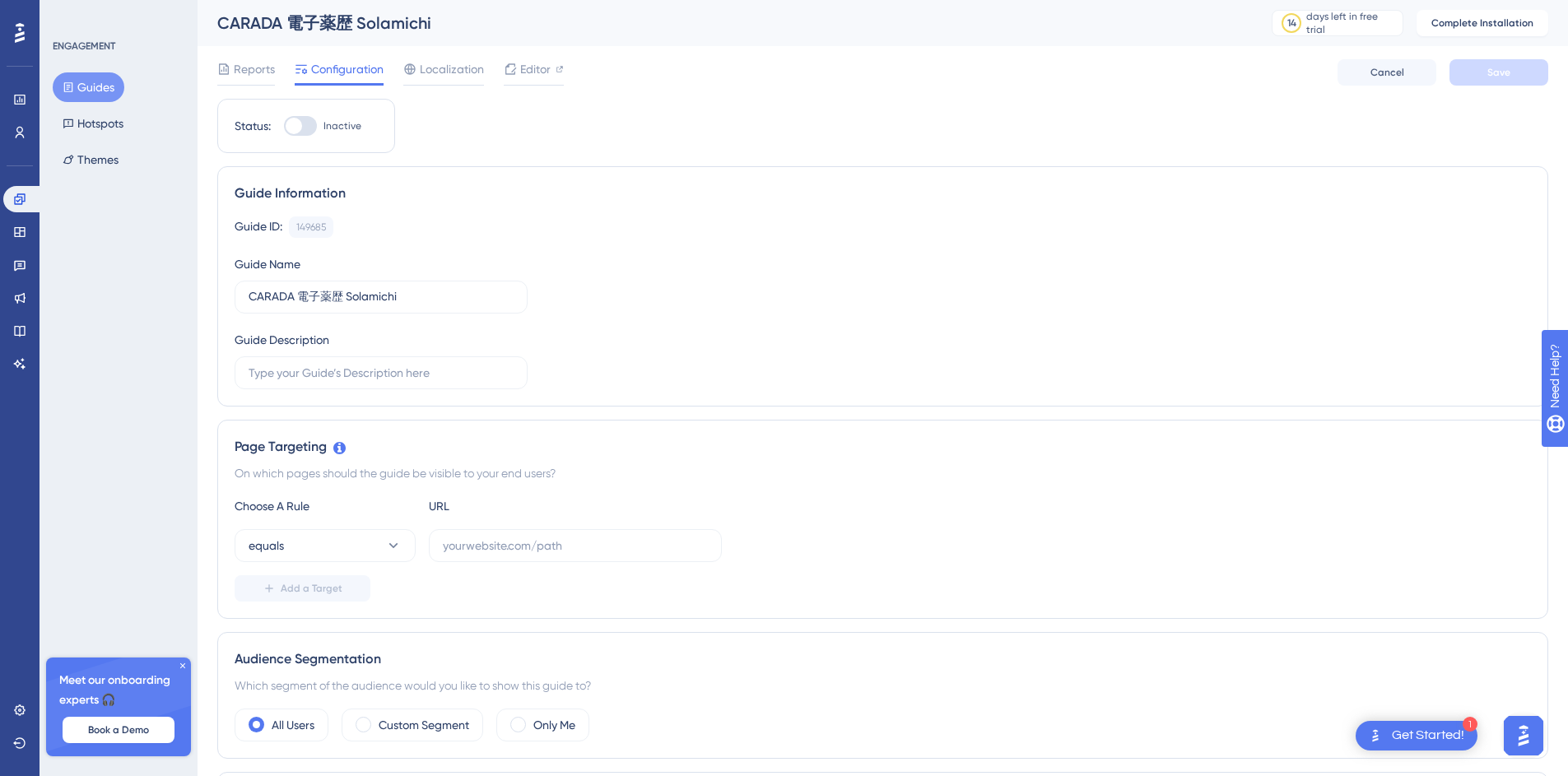
click at [105, 87] on button "Guides" at bounding box center [89, 87] width 71 height 30
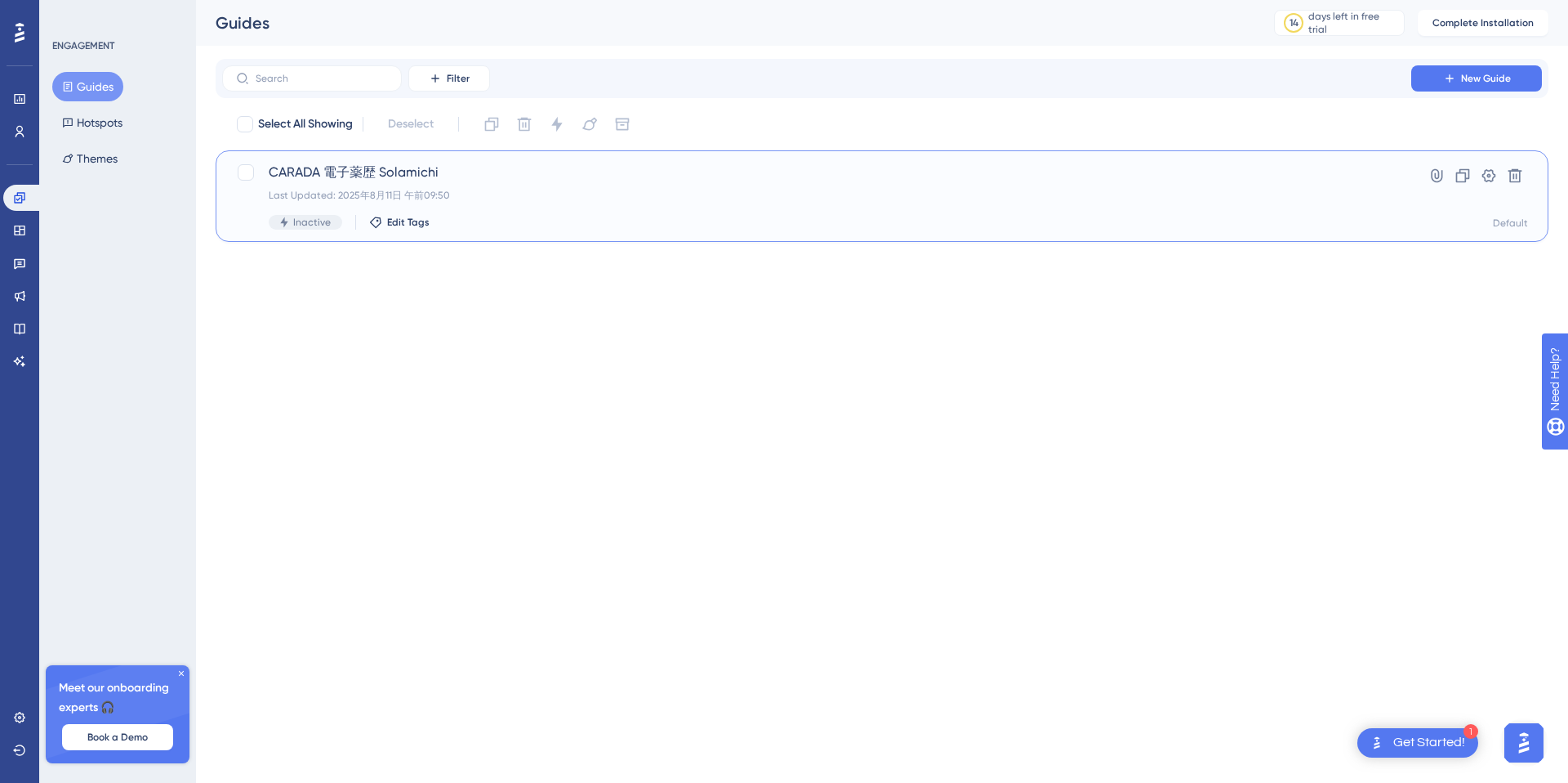
click at [346, 172] on span "CARADA 電子薬歴 Solamichi" at bounding box center [816, 172] width 1096 height 20
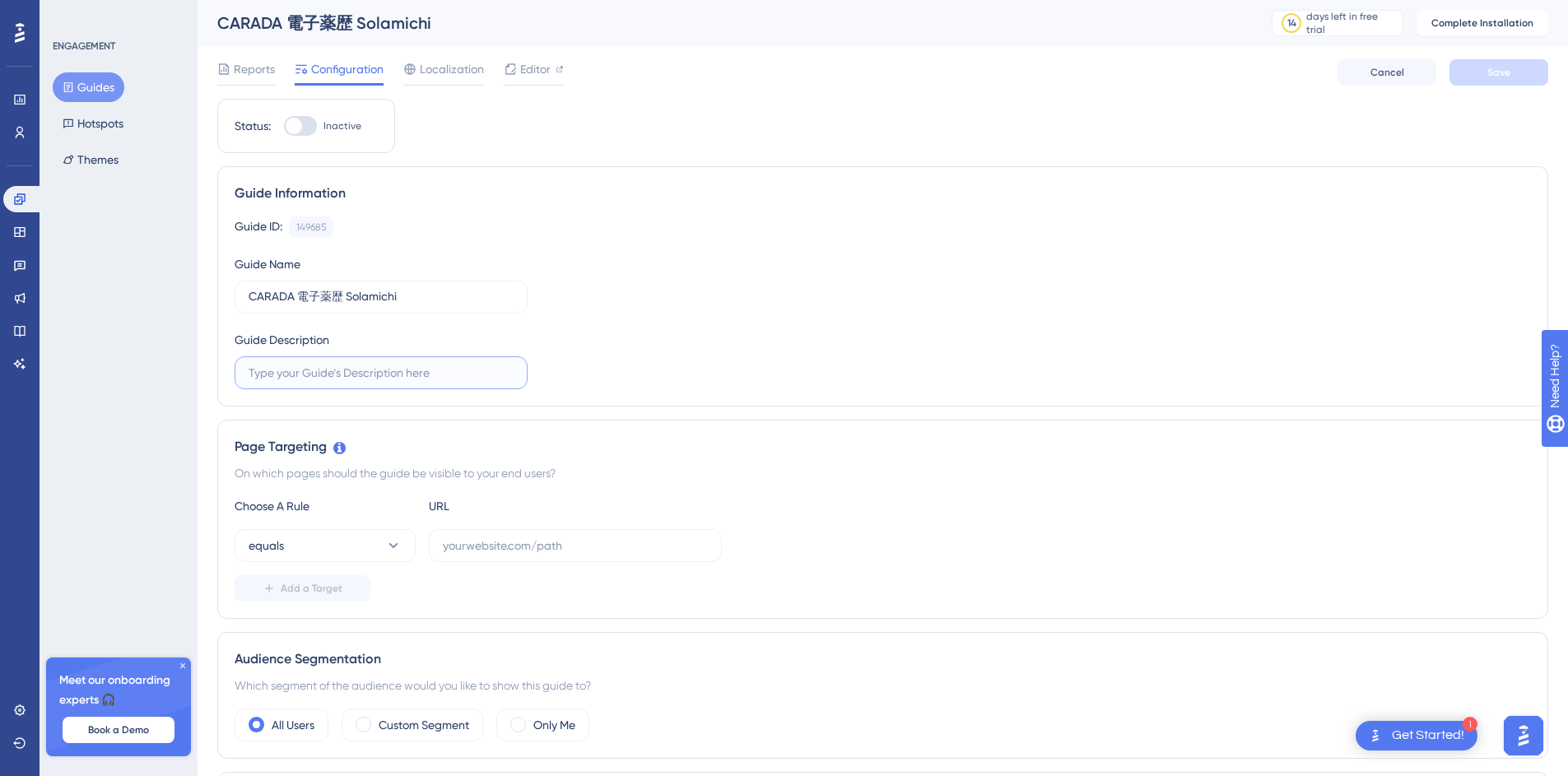
click at [427, 370] on input "text" at bounding box center [380, 373] width 265 height 18
click at [353, 552] on button "equals" at bounding box center [326, 546] width 181 height 33
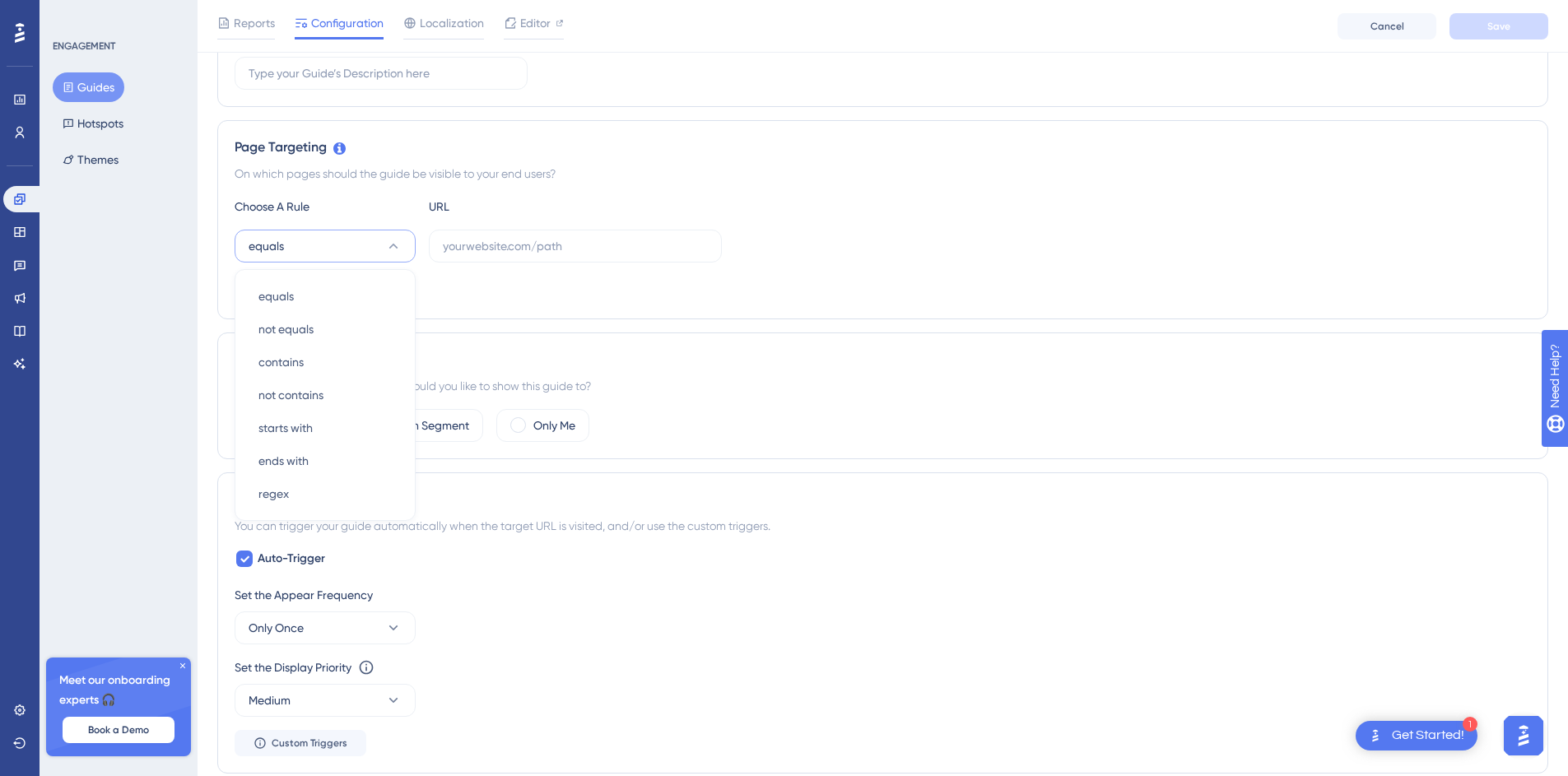
click at [154, 349] on div "ENGAGEMENT Guides Hotspots Themes Meet our onboarding experts 🎧 Book a Demo Upg…" at bounding box center [118, 388] width 158 height 776
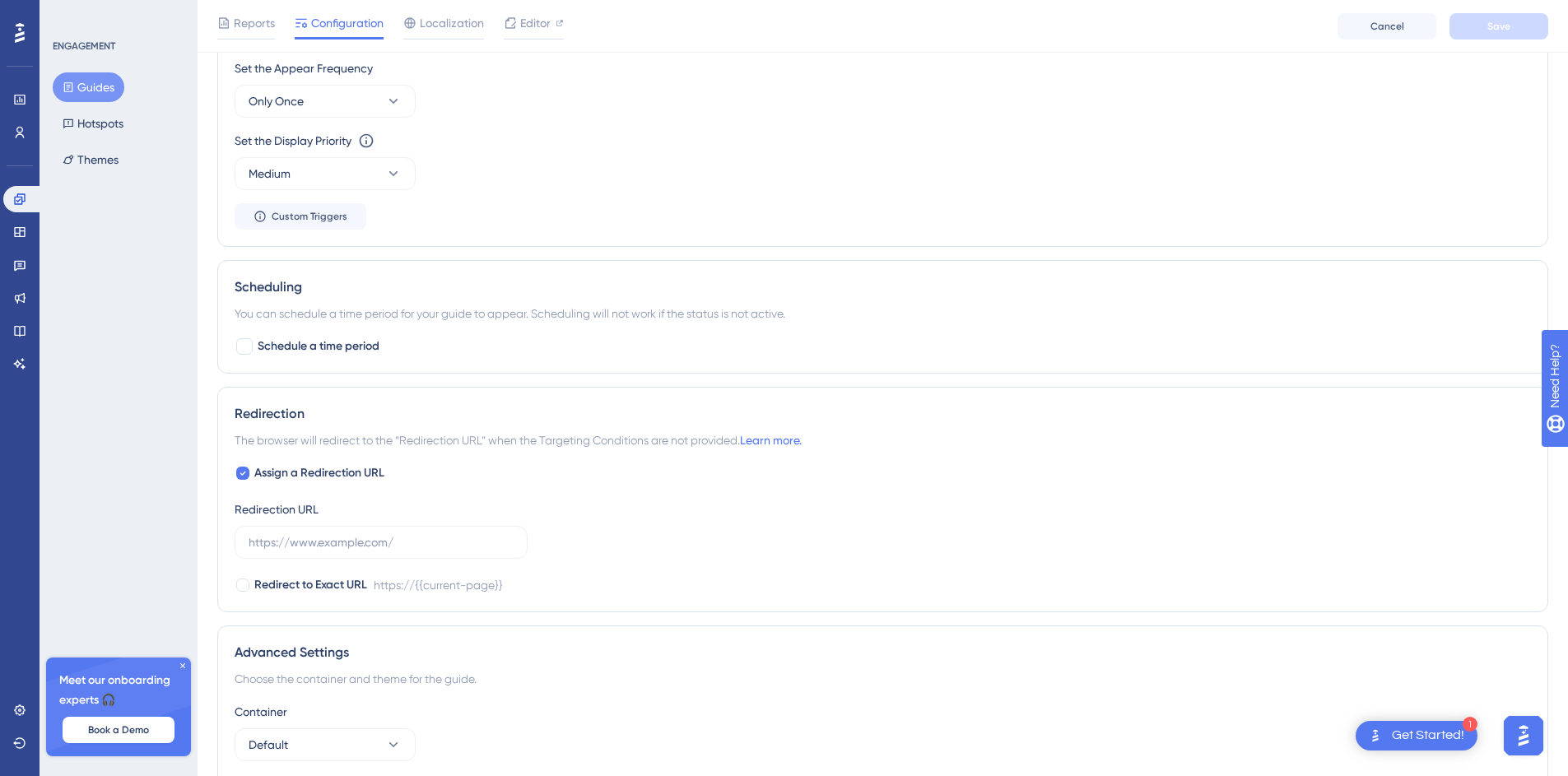
scroll to position [830, 0]
click at [1398, 739] on div "Get Started!" at bounding box center [1427, 736] width 72 height 18
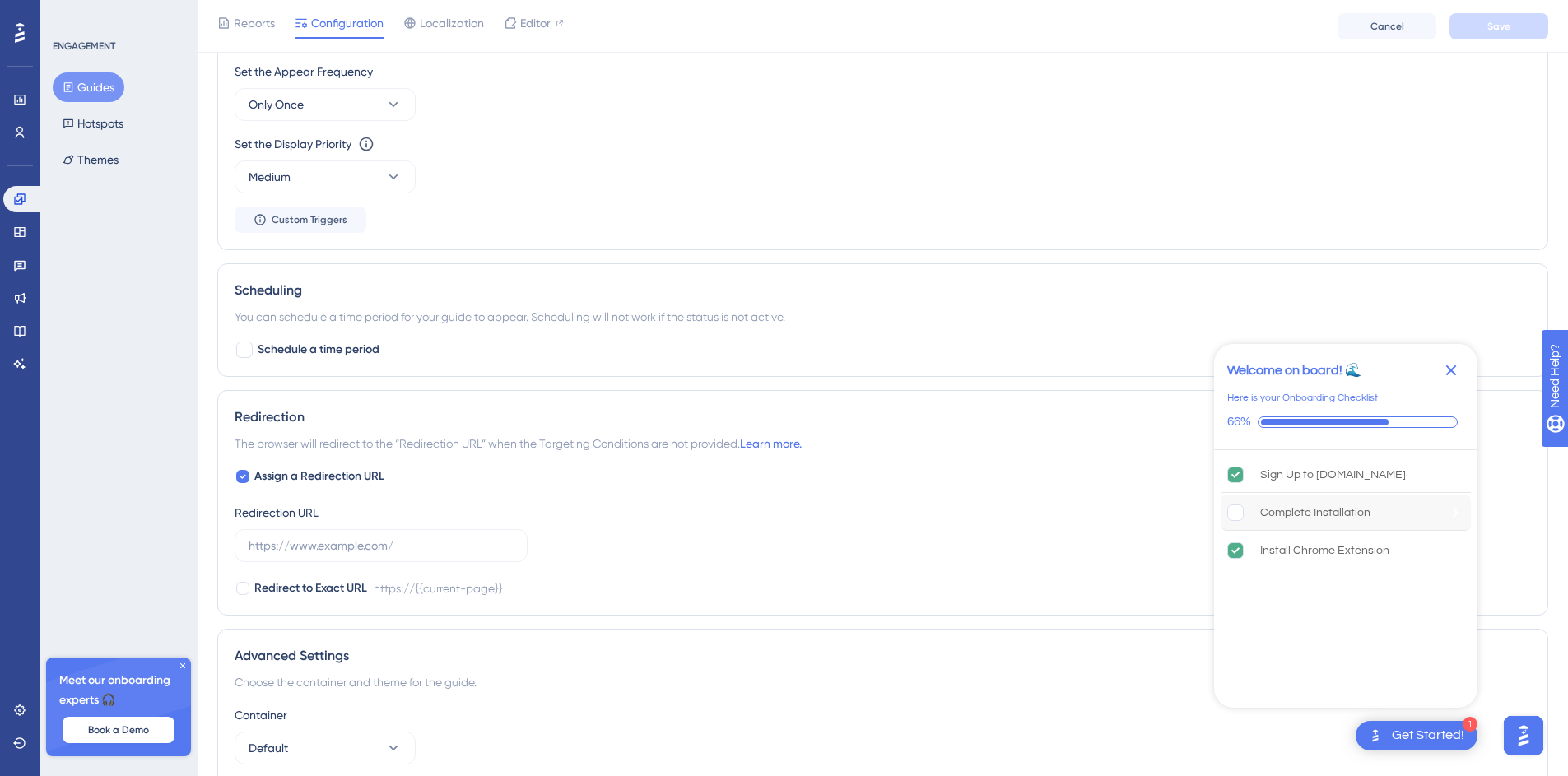
click at [1240, 520] on rect "Complete Installation is incomplete." at bounding box center [1236, 512] width 15 height 15
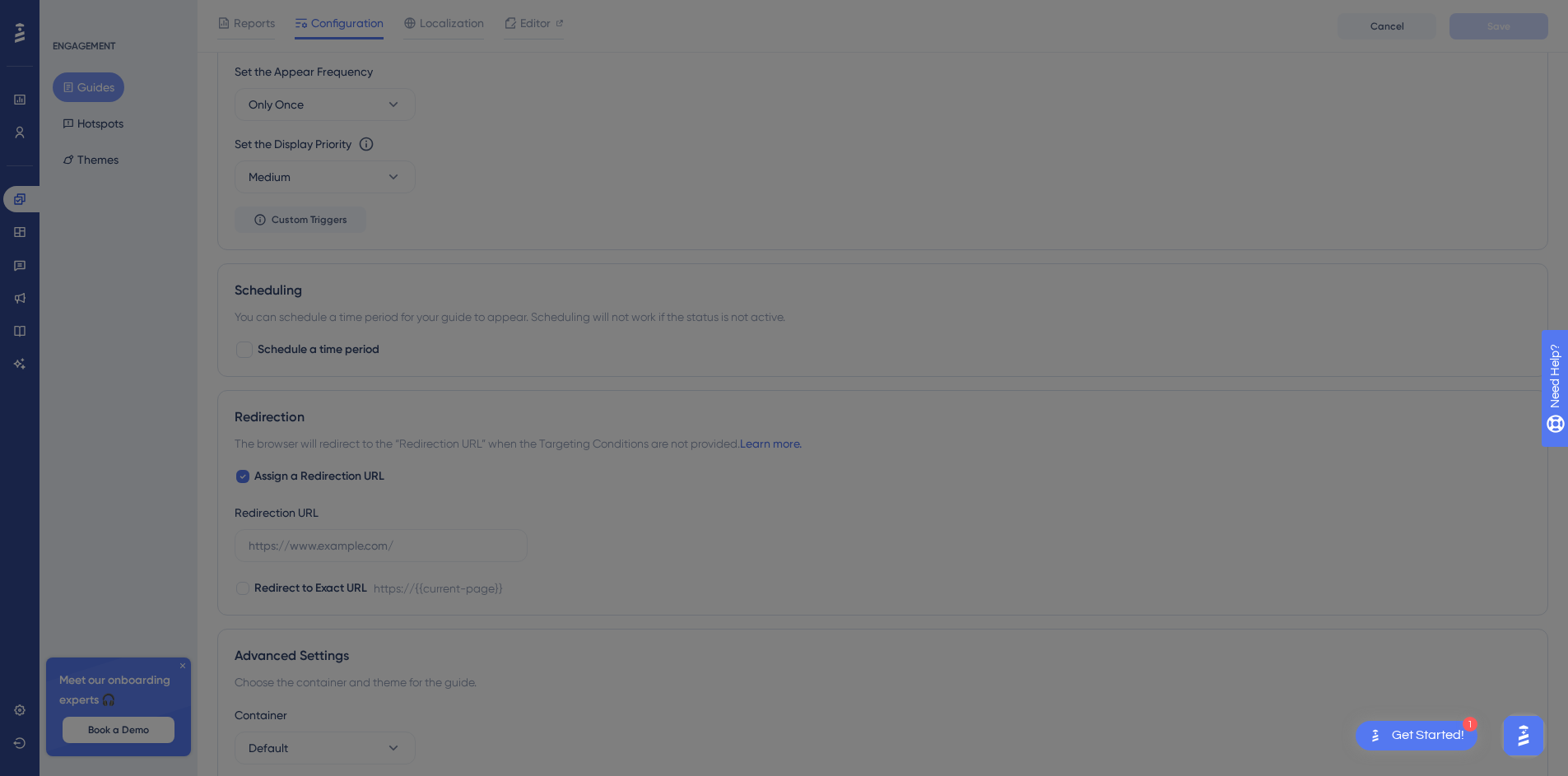
scroll to position [0, 0]
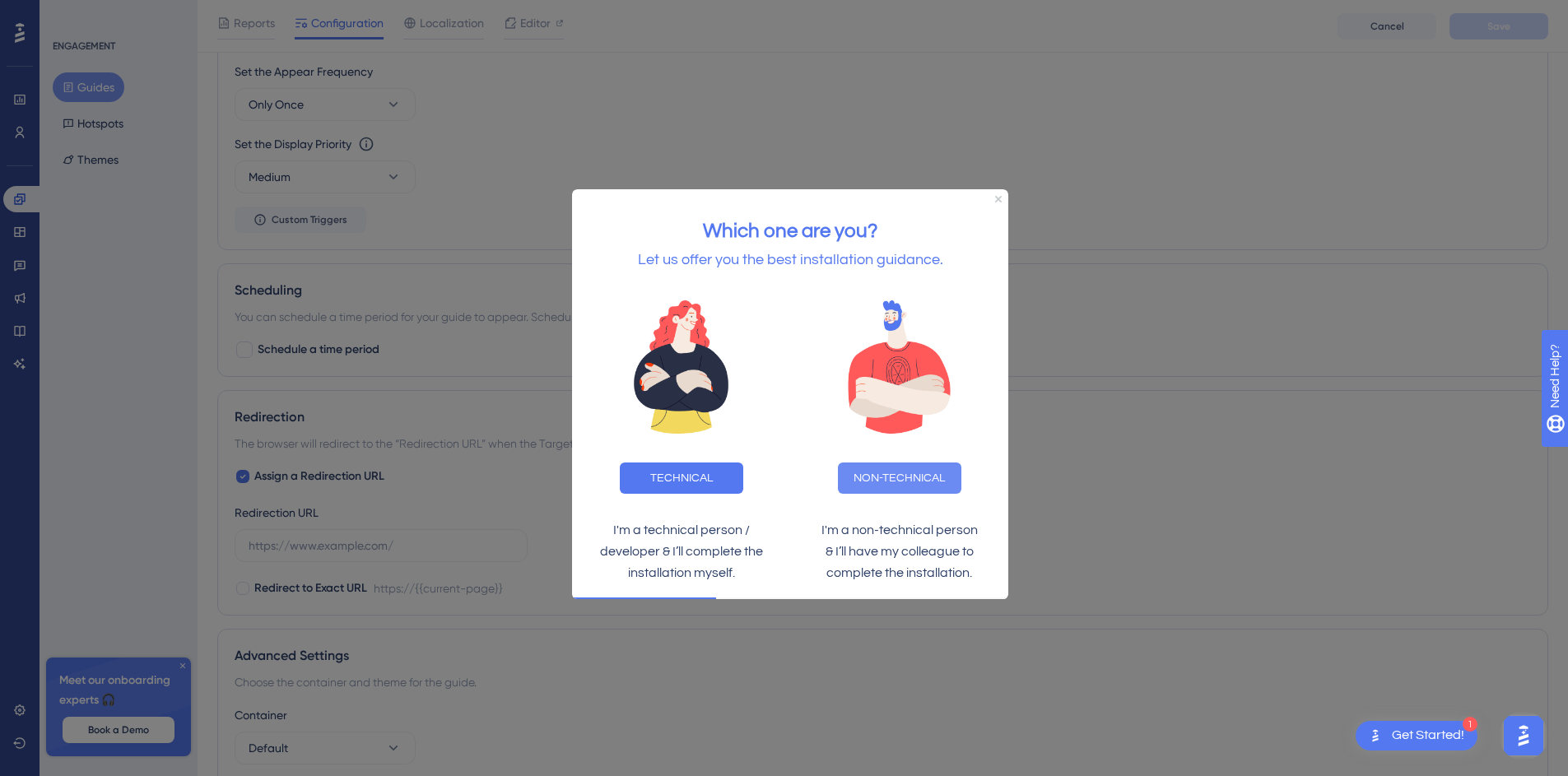
drag, startPoint x: 920, startPoint y: 490, endPoint x: 1492, endPoint y: 678, distance: 602.1
click at [920, 490] on button "NON-TECHNICAL" at bounding box center [900, 477] width 123 height 31
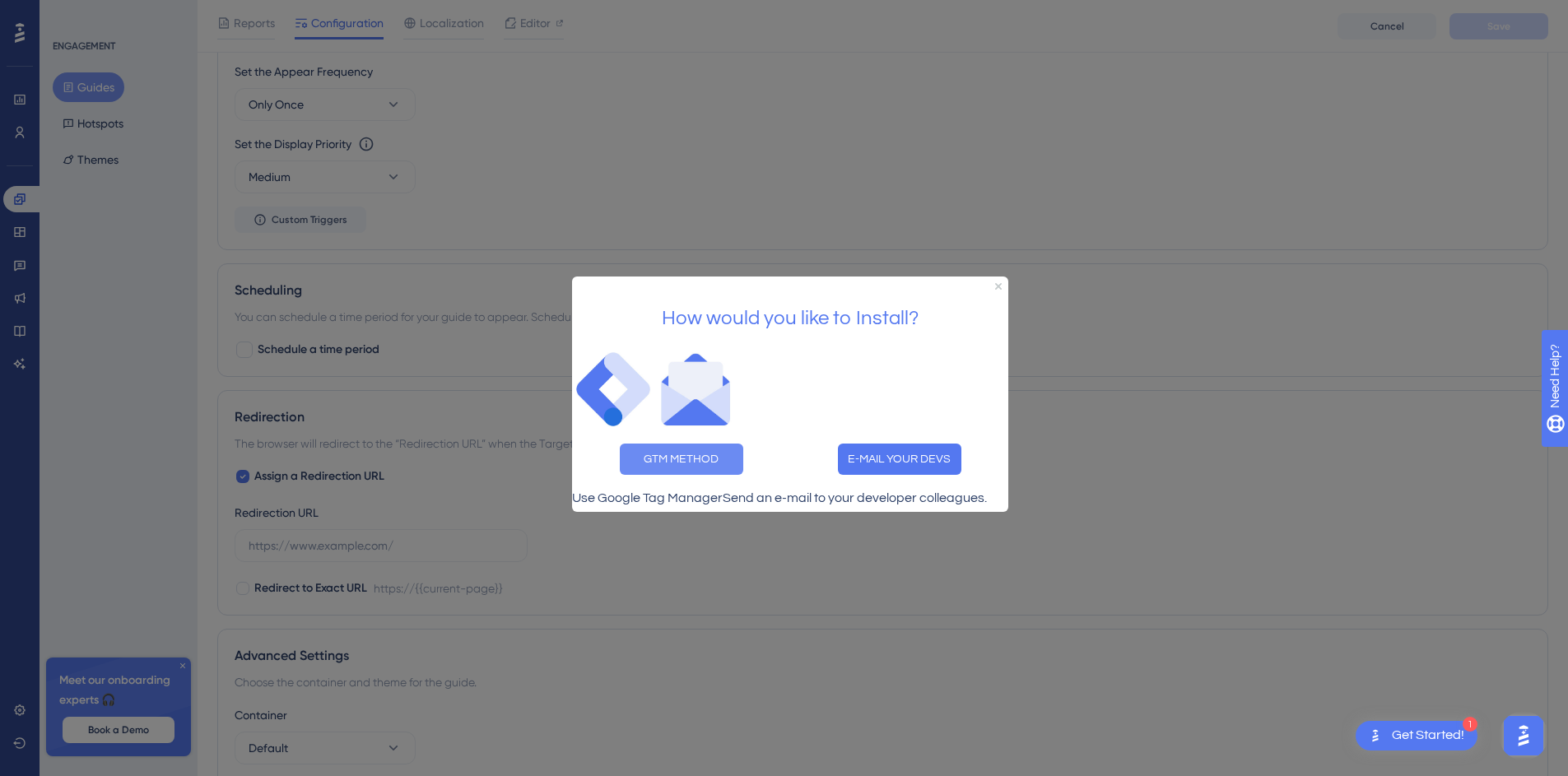
click at [720, 444] on button "GTM METHOD" at bounding box center [682, 459] width 123 height 31
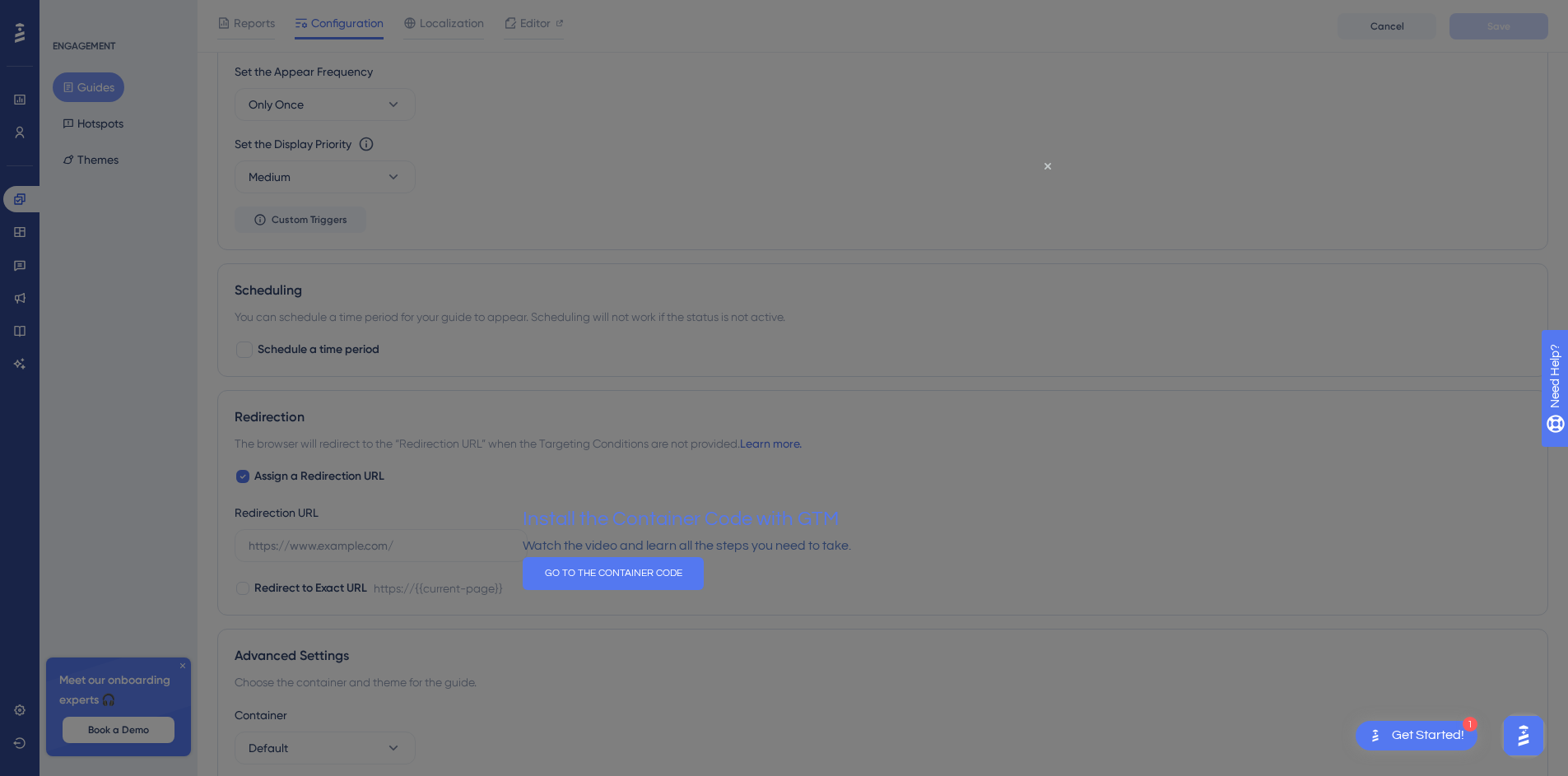
click at [1053, 102] on div at bounding box center [784, 388] width 1568 height 776
click at [1048, 168] on icon "Close Preview" at bounding box center [1048, 165] width 7 height 7
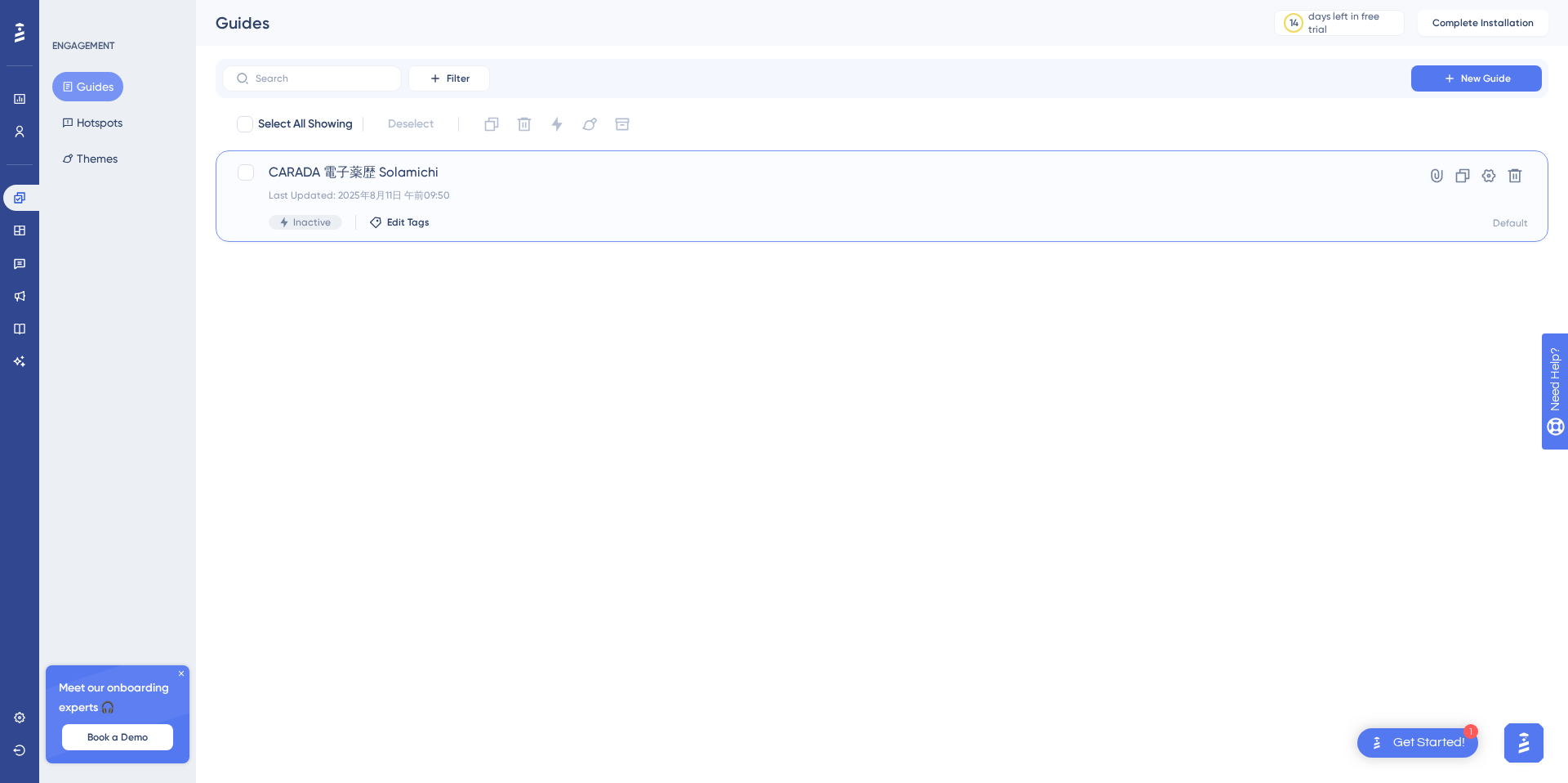
click at [407, 172] on span "CARADA 電子薬歴 Solamichi" at bounding box center [816, 172] width 1096 height 20
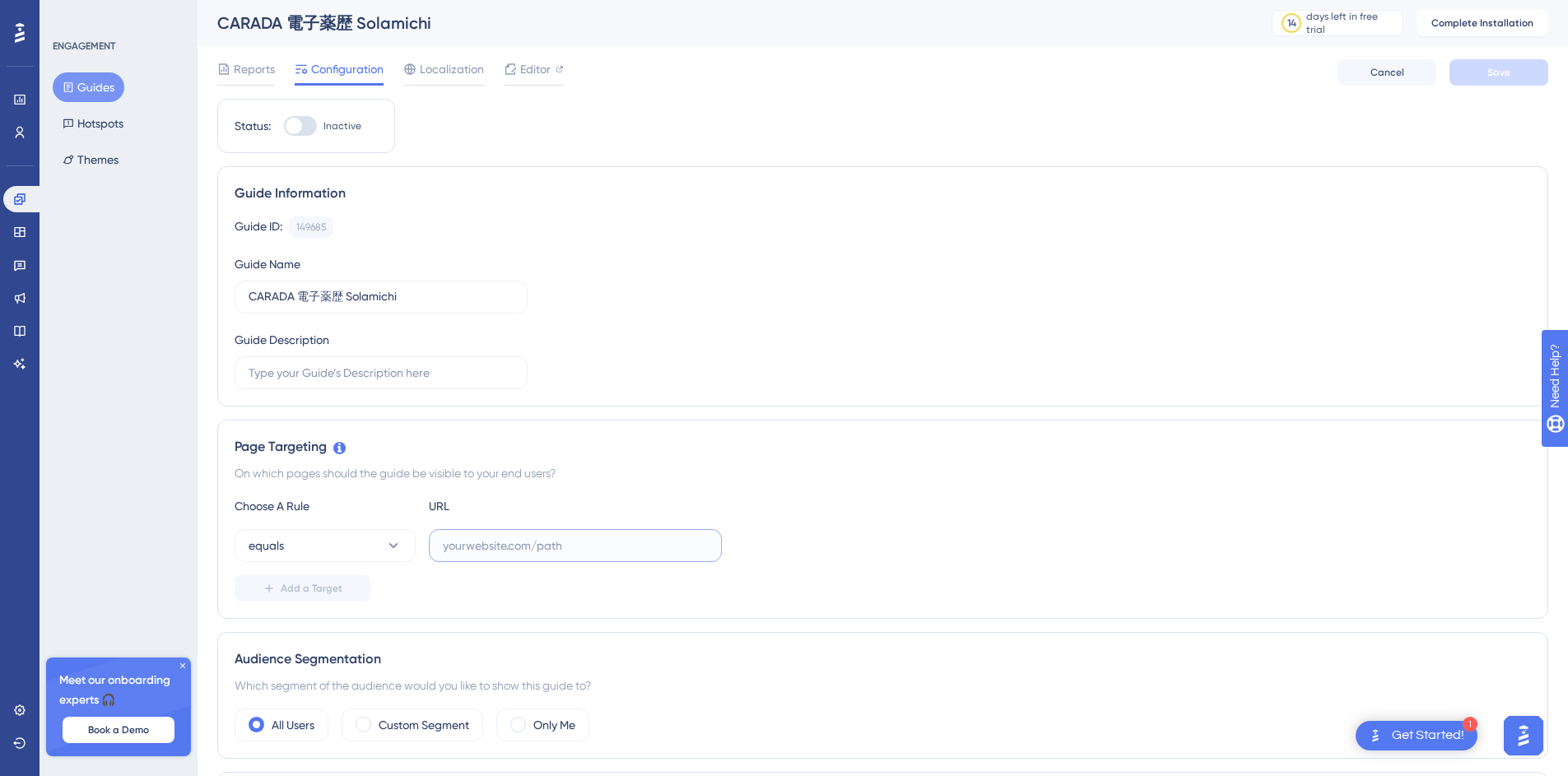
click at [519, 552] on input "text" at bounding box center [575, 545] width 265 height 18
click at [23, 127] on icon at bounding box center [20, 133] width 13 height 13
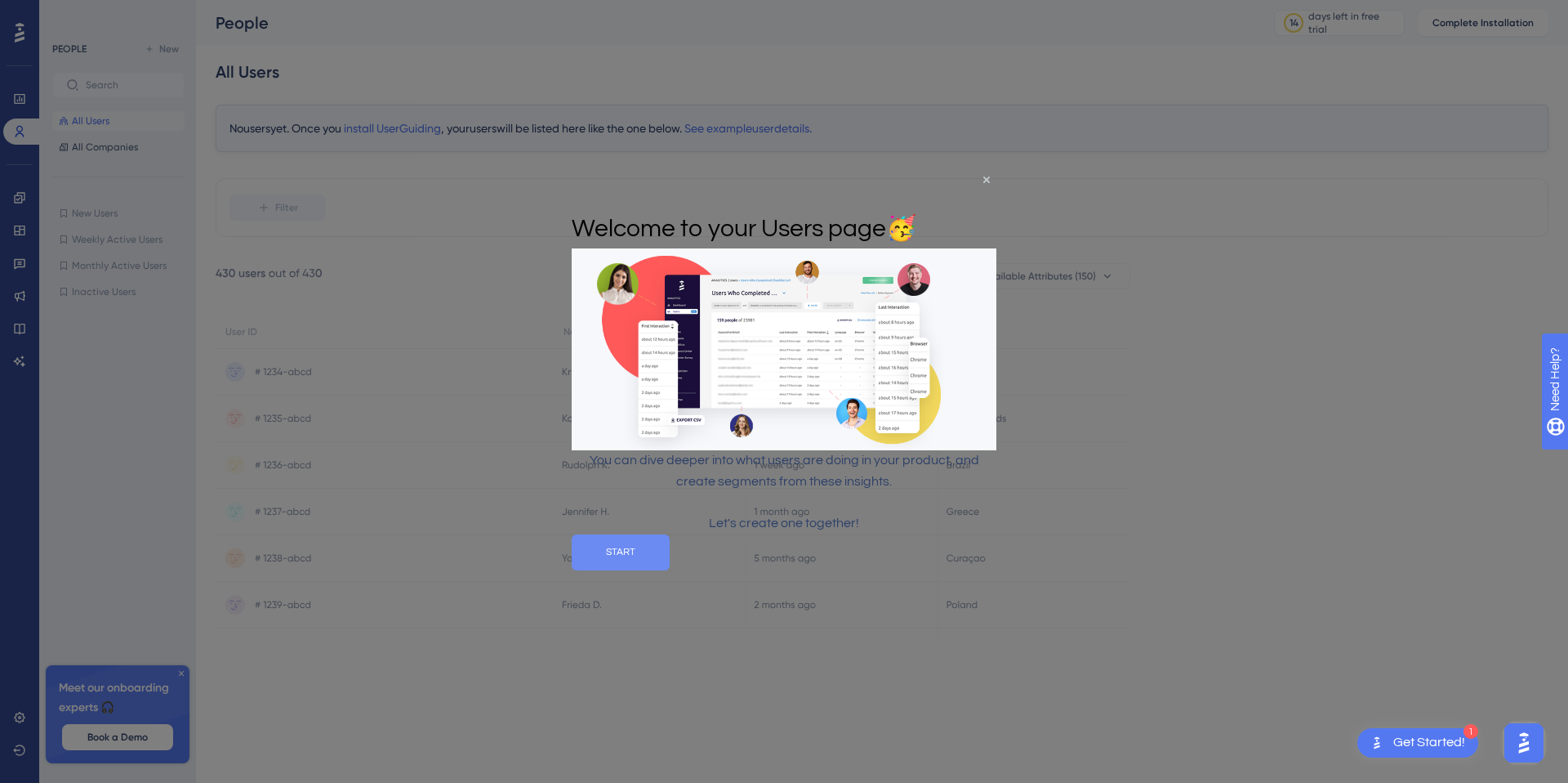
click at [670, 571] on button "START" at bounding box center [620, 553] width 98 height 36
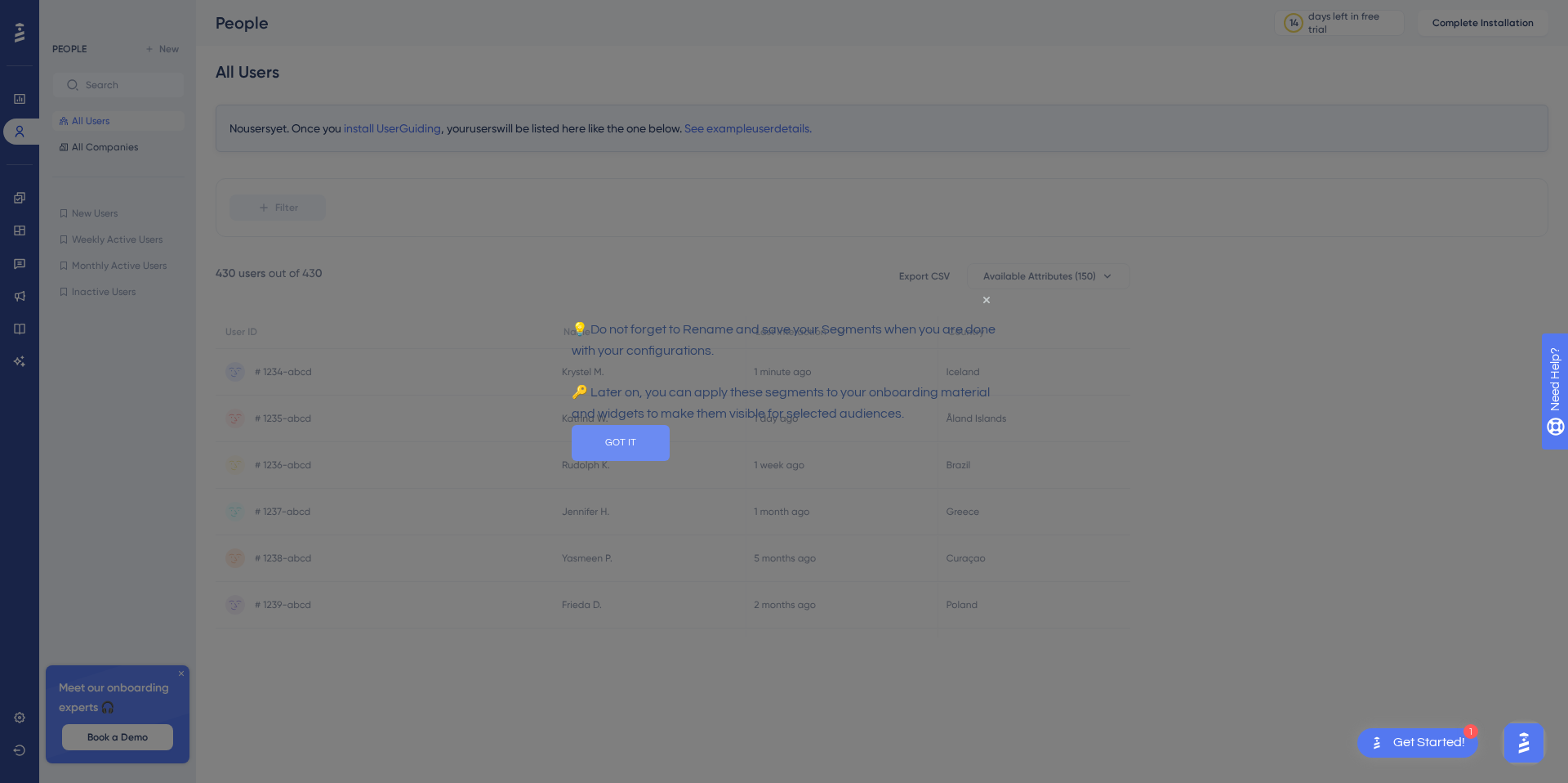
click at [670, 460] on button "GOT IT" at bounding box center [620, 443] width 98 height 36
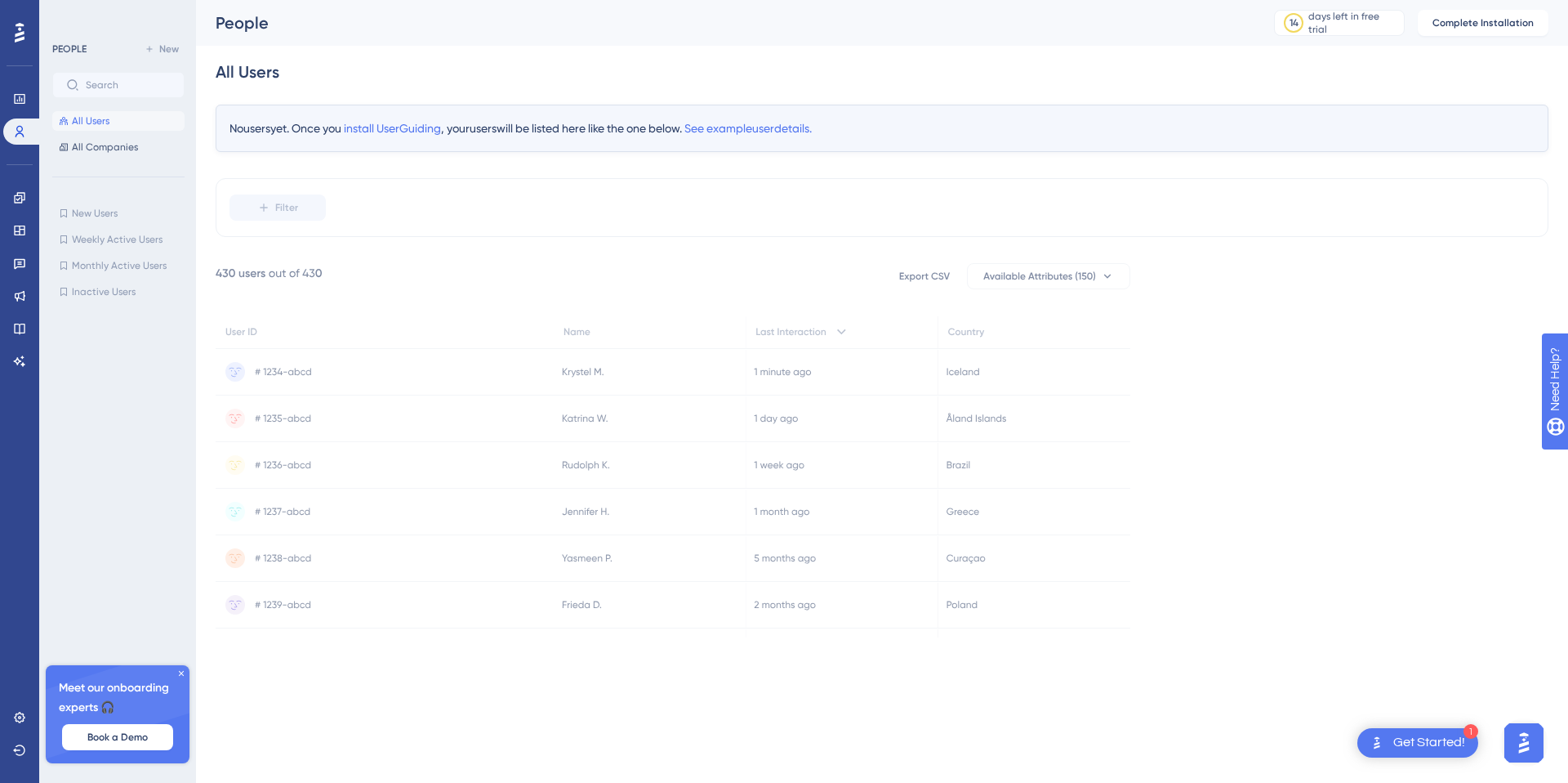
click at [23, 37] on icon at bounding box center [19, 33] width 10 height 20
